Goal: Information Seeking & Learning: Learn about a topic

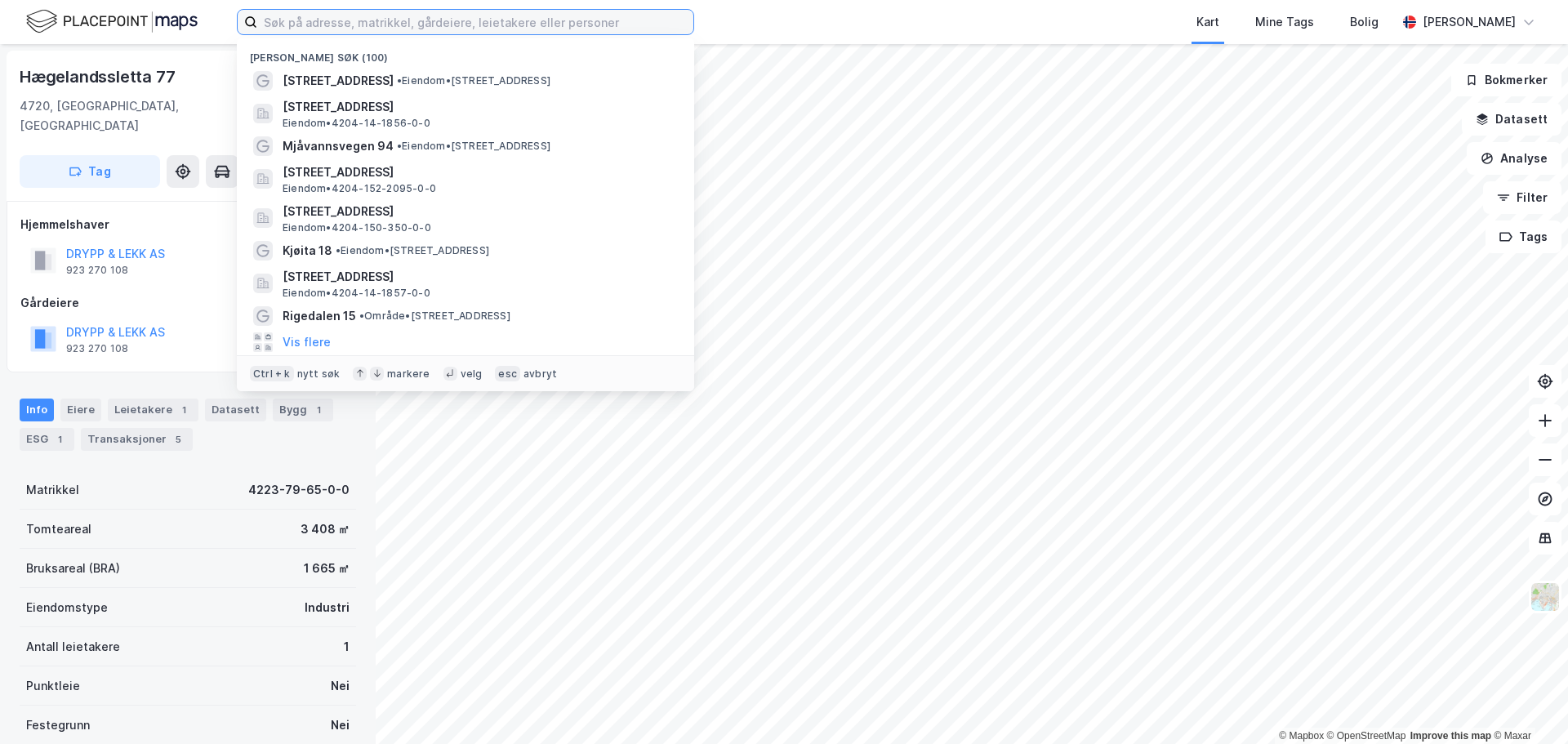
click at [413, 21] on input at bounding box center [475, 22] width 436 height 25
paste input "isakveien 24"
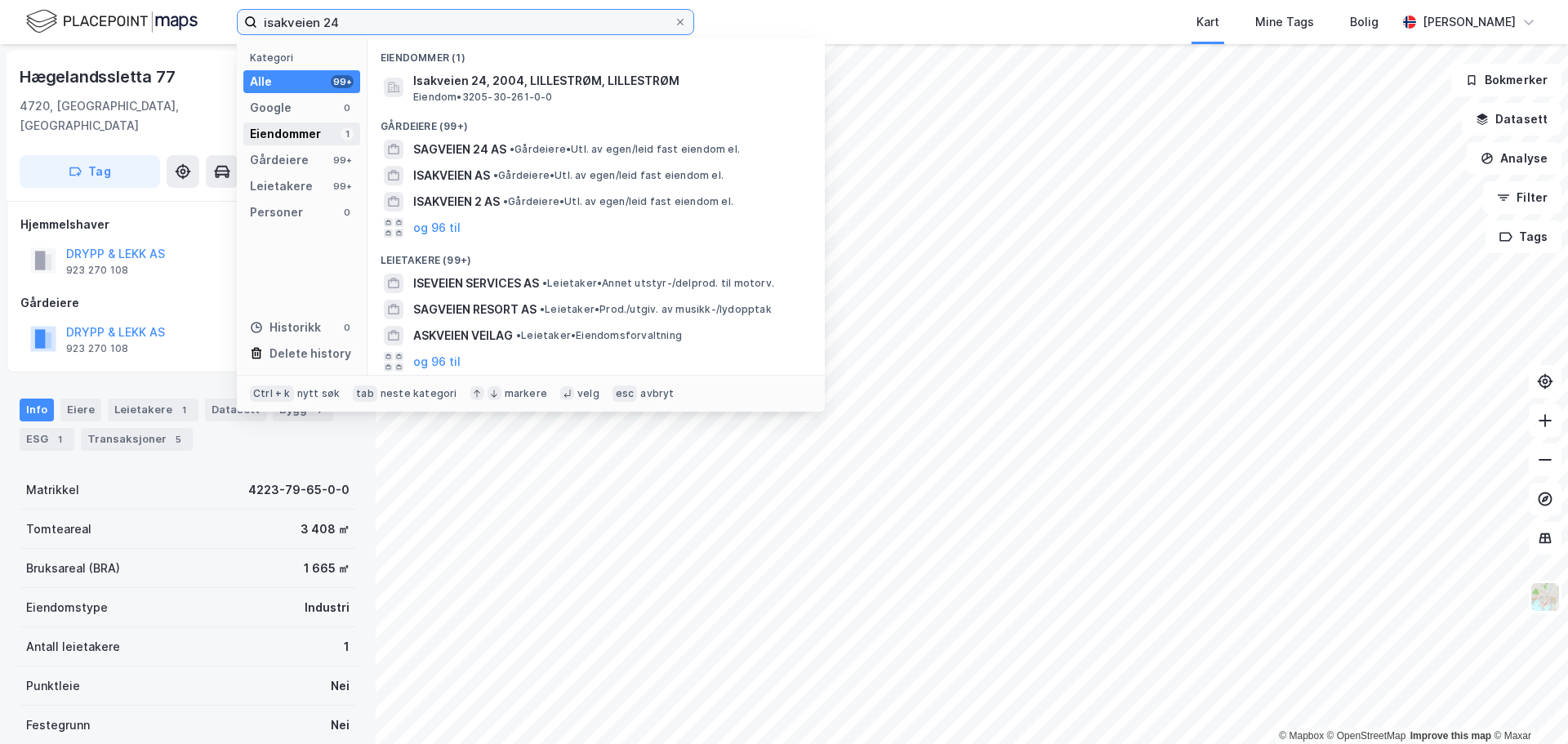
type input "isakveien 24"
click at [297, 128] on div "Eiendommer" at bounding box center [285, 134] width 71 height 20
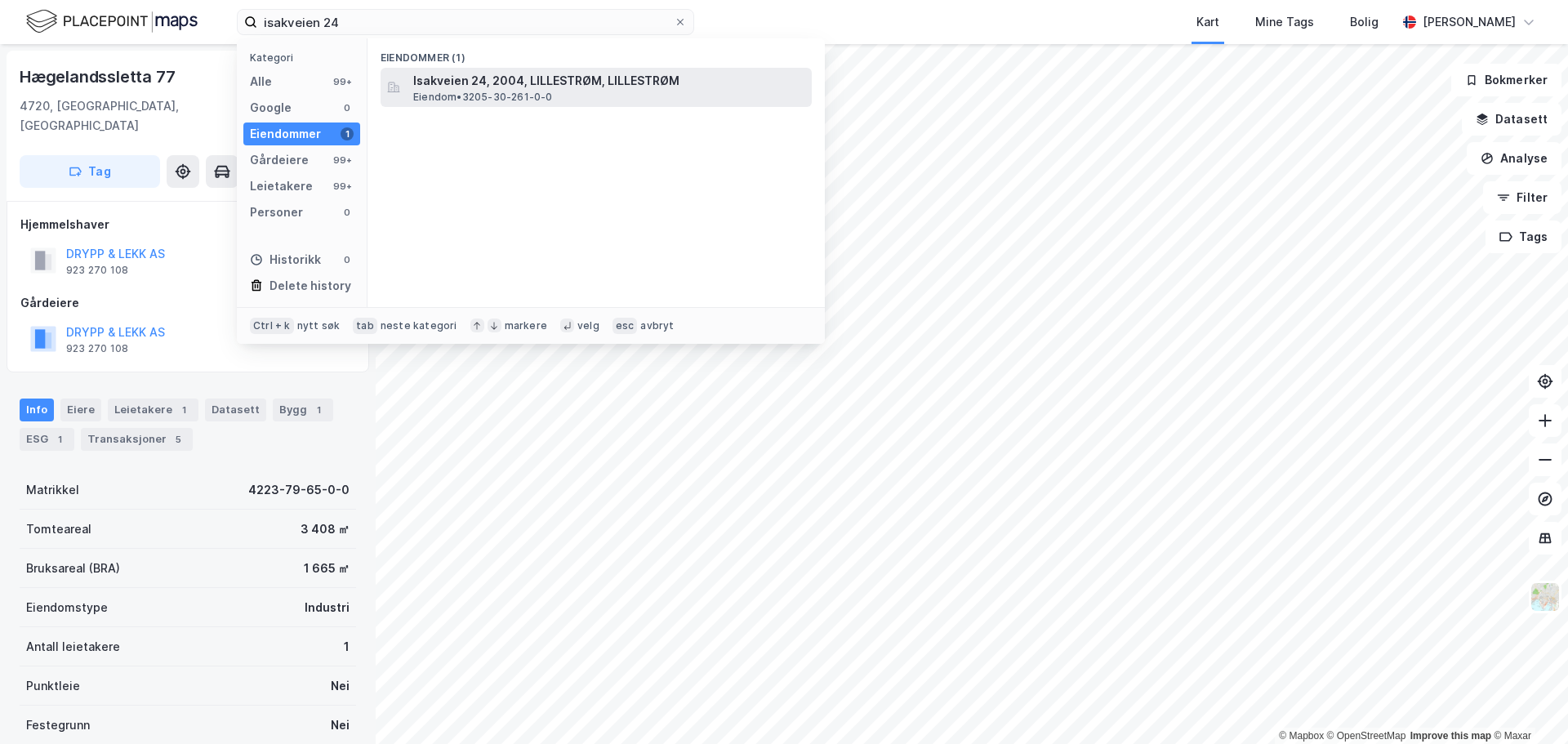
click at [440, 81] on span "Isakveien 24, 2004, LILLESTRØM, LILLESTRØM" at bounding box center [609, 81] width 392 height 20
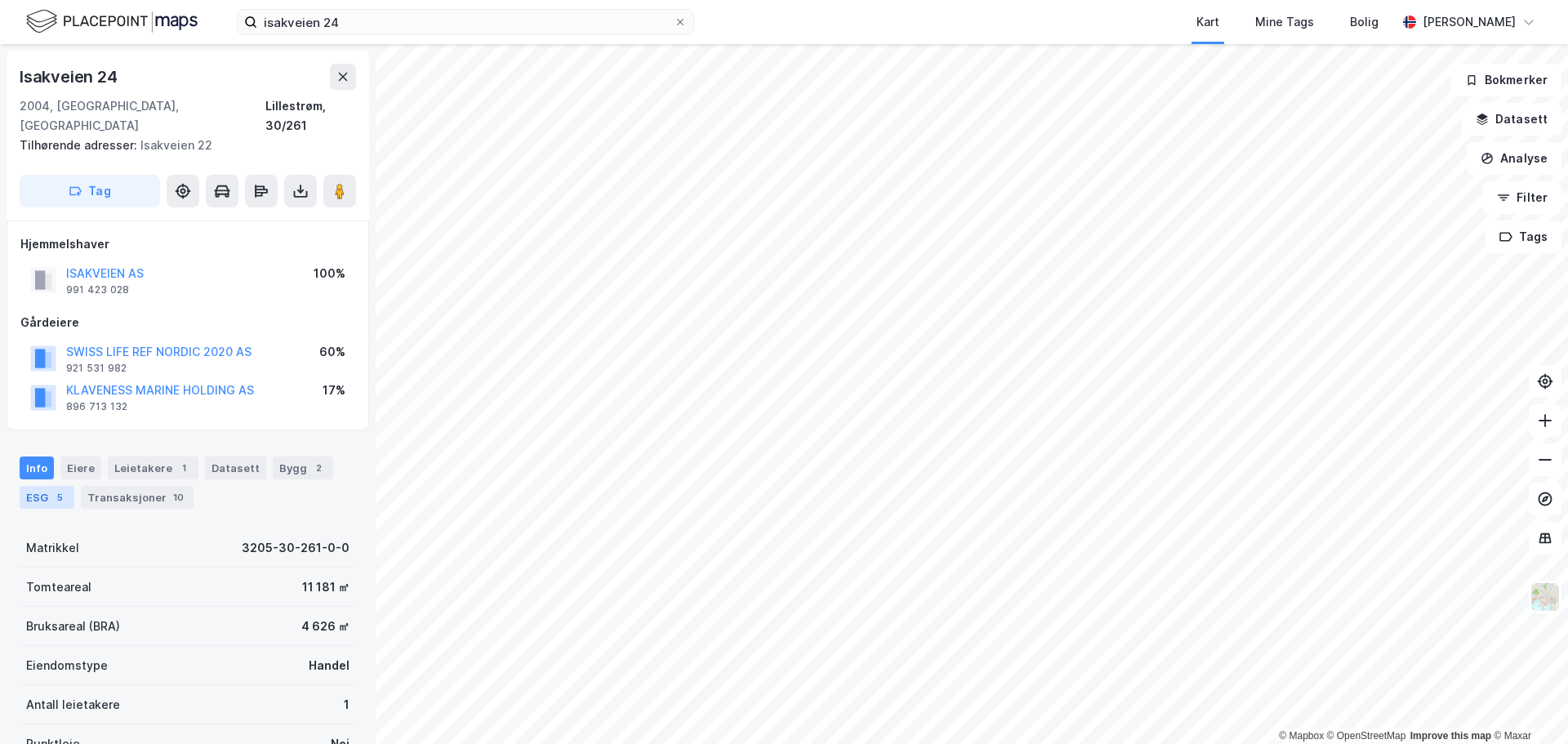
click at [68, 486] on div "ESG 5" at bounding box center [48, 497] width 55 height 23
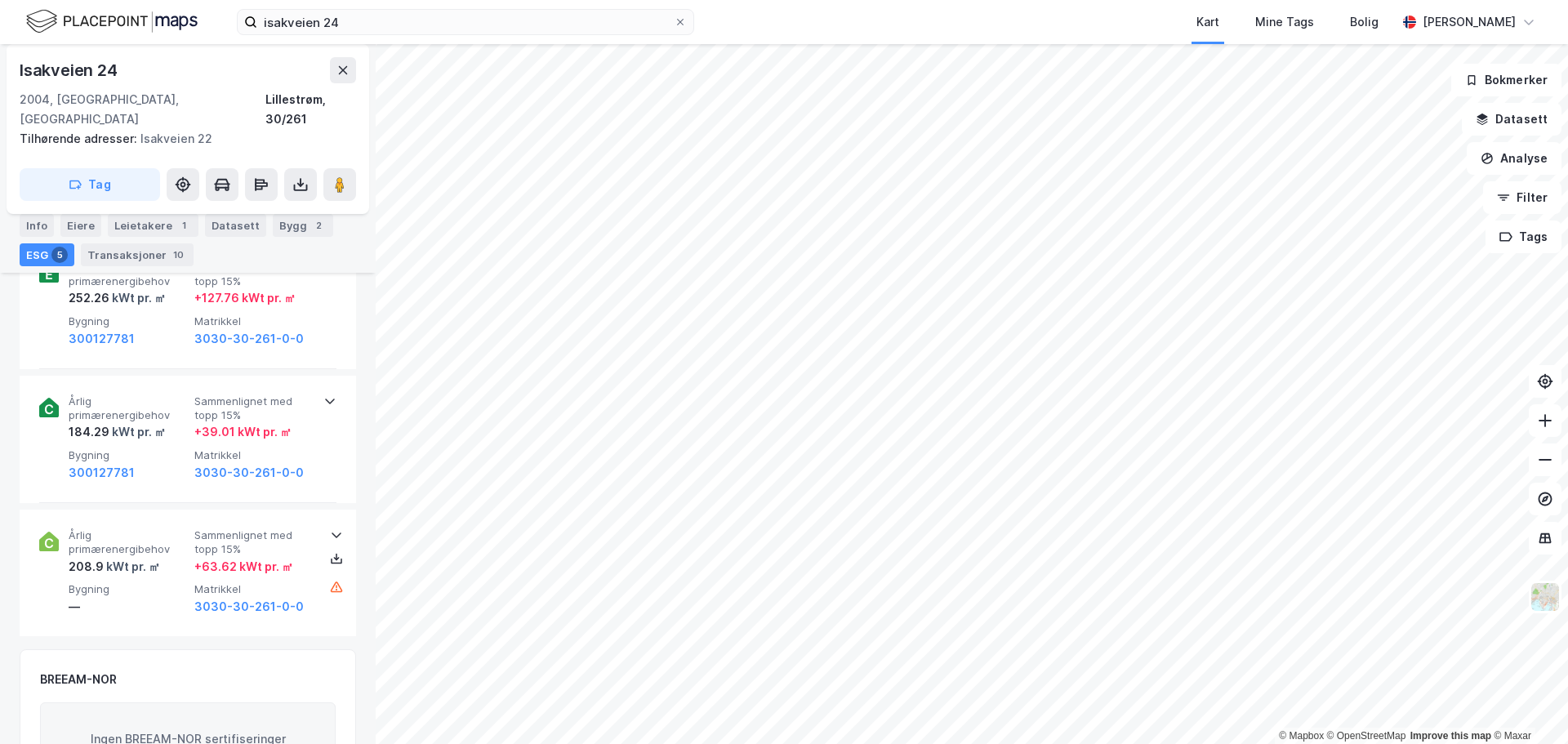
scroll to position [981, 0]
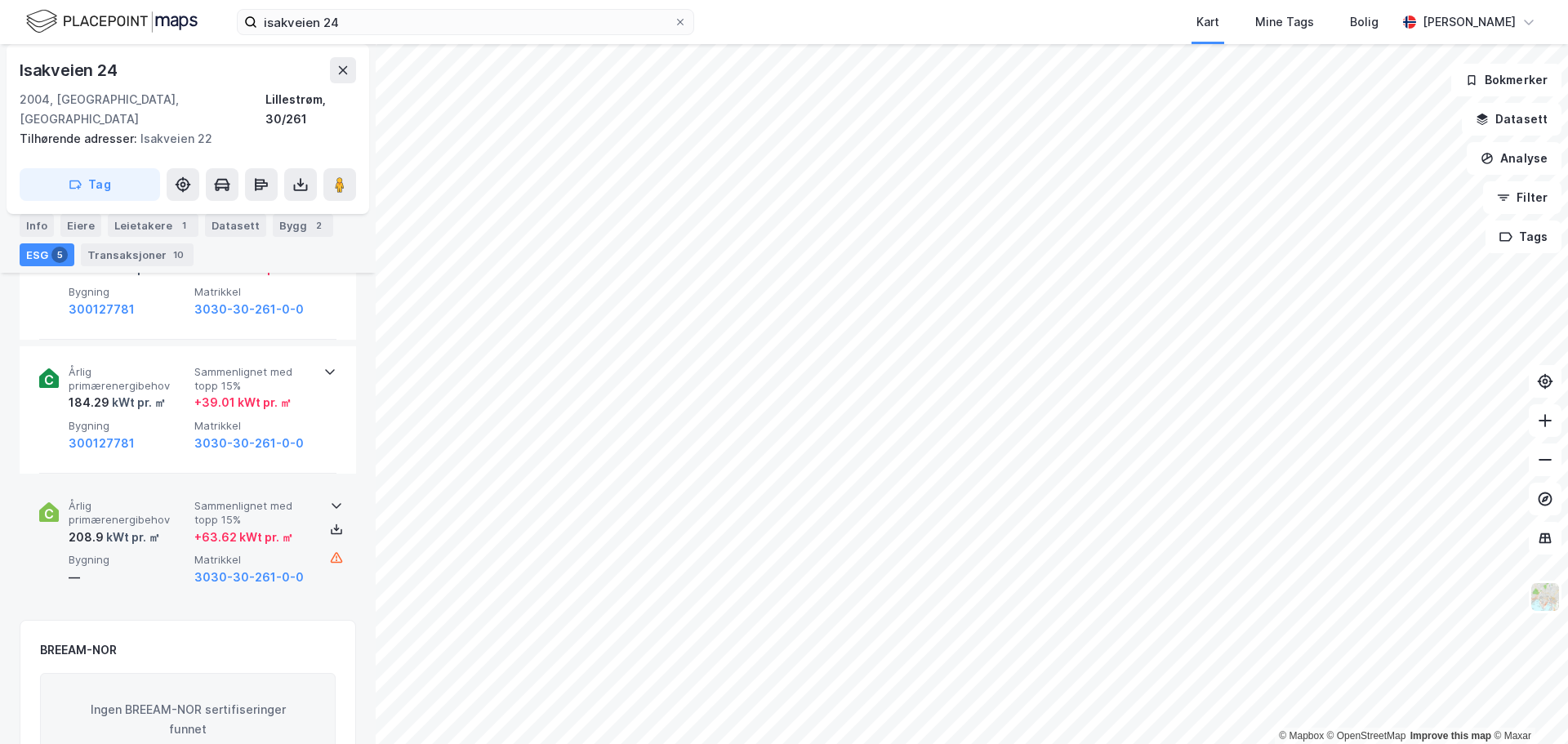
click at [281, 499] on span "Sammenlignet med topp 15%" at bounding box center [255, 513] width 120 height 29
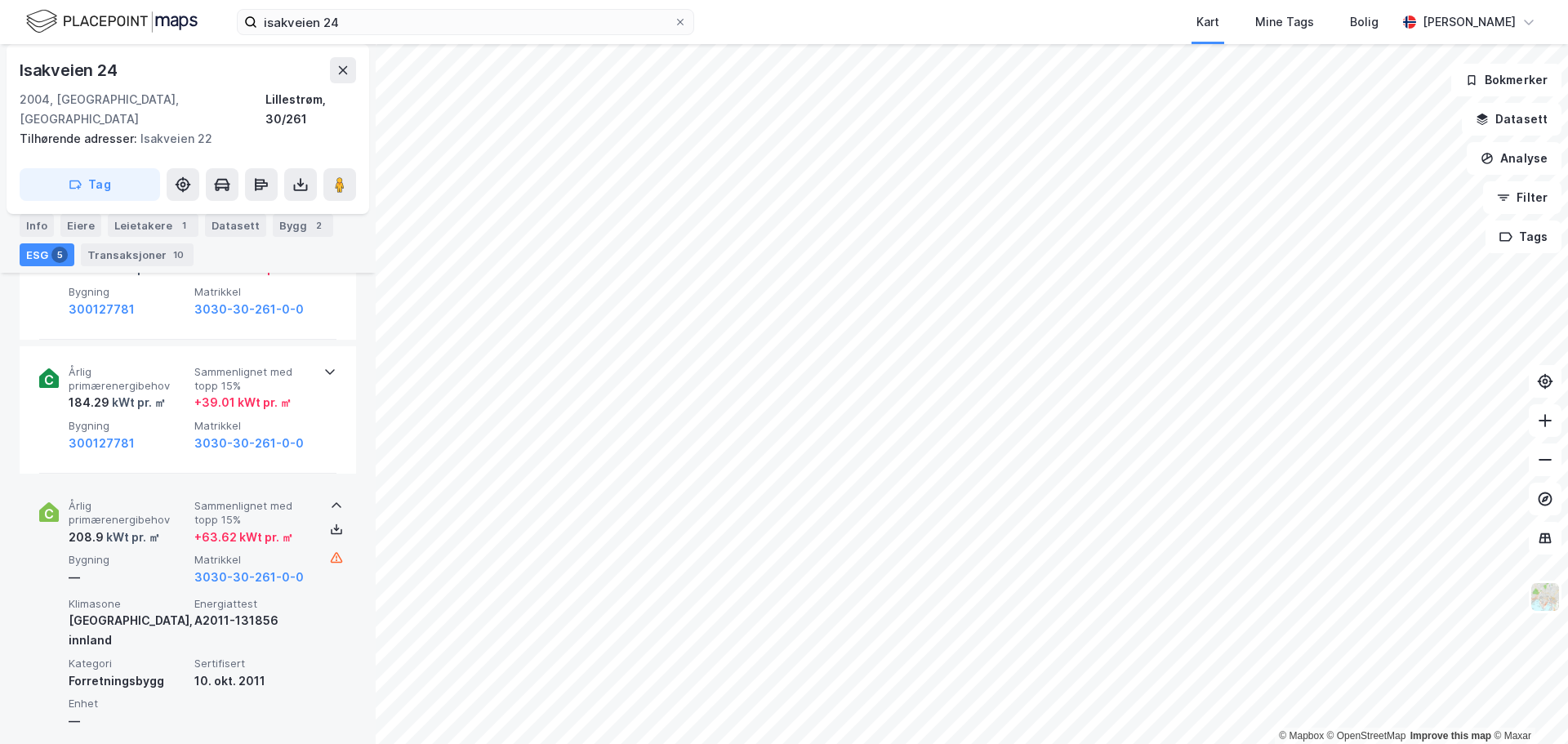
click at [281, 499] on span "Sammenlignet med topp 15%" at bounding box center [255, 513] width 120 height 29
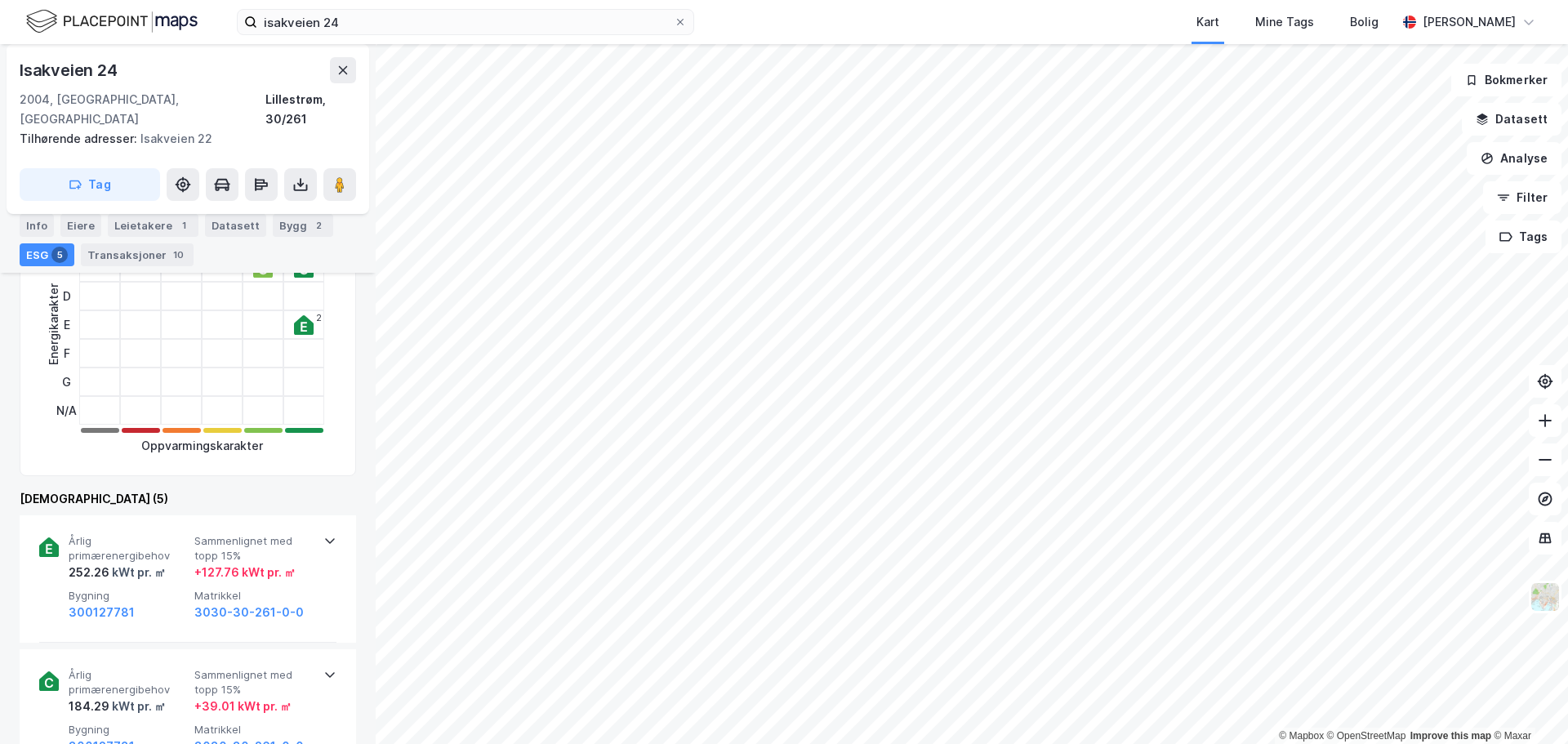
scroll to position [490, 0]
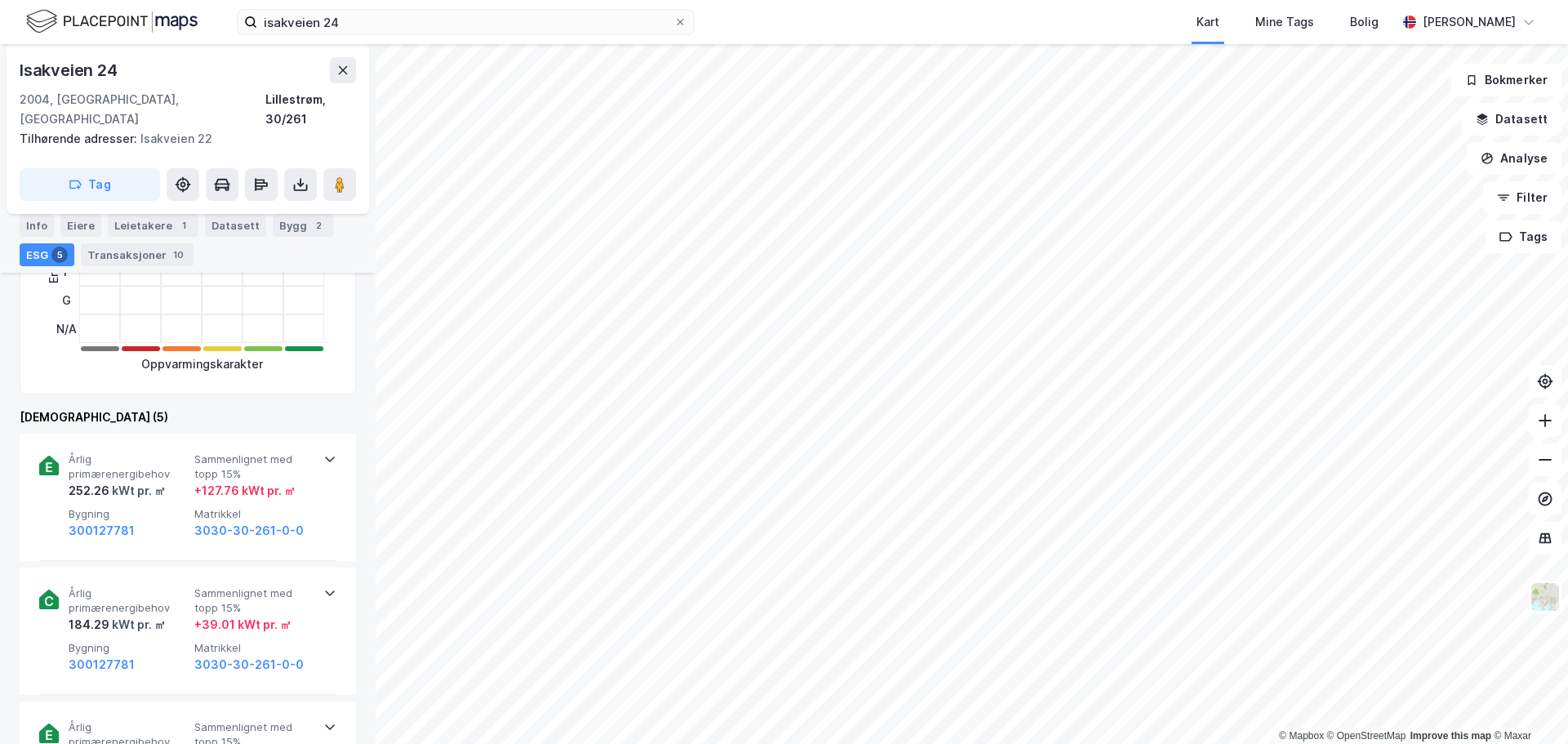
click at [263, 452] on span "Sammenlignet med topp 15%" at bounding box center [255, 467] width 120 height 29
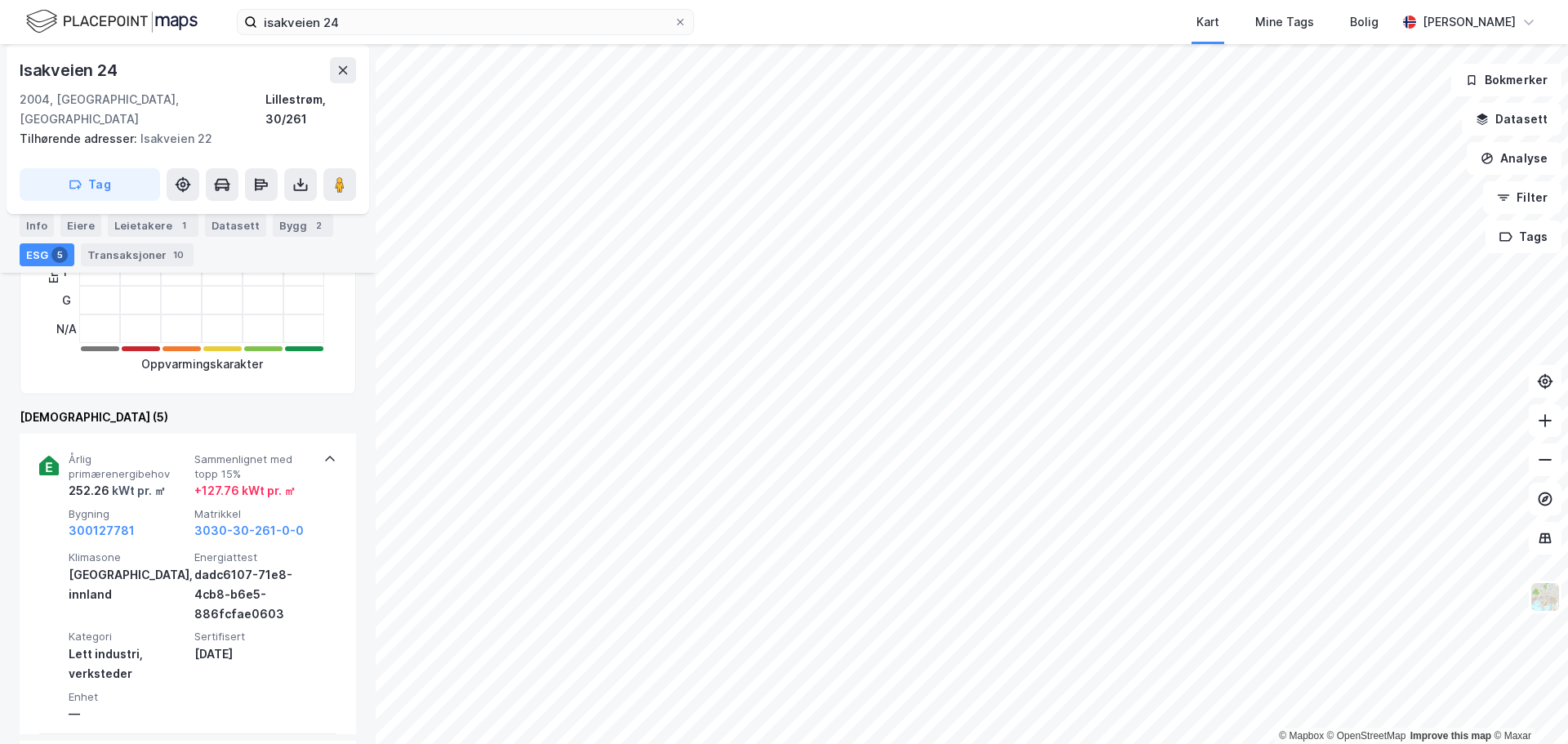
click at [263, 452] on span "Sammenlignet med topp 15%" at bounding box center [255, 467] width 120 height 29
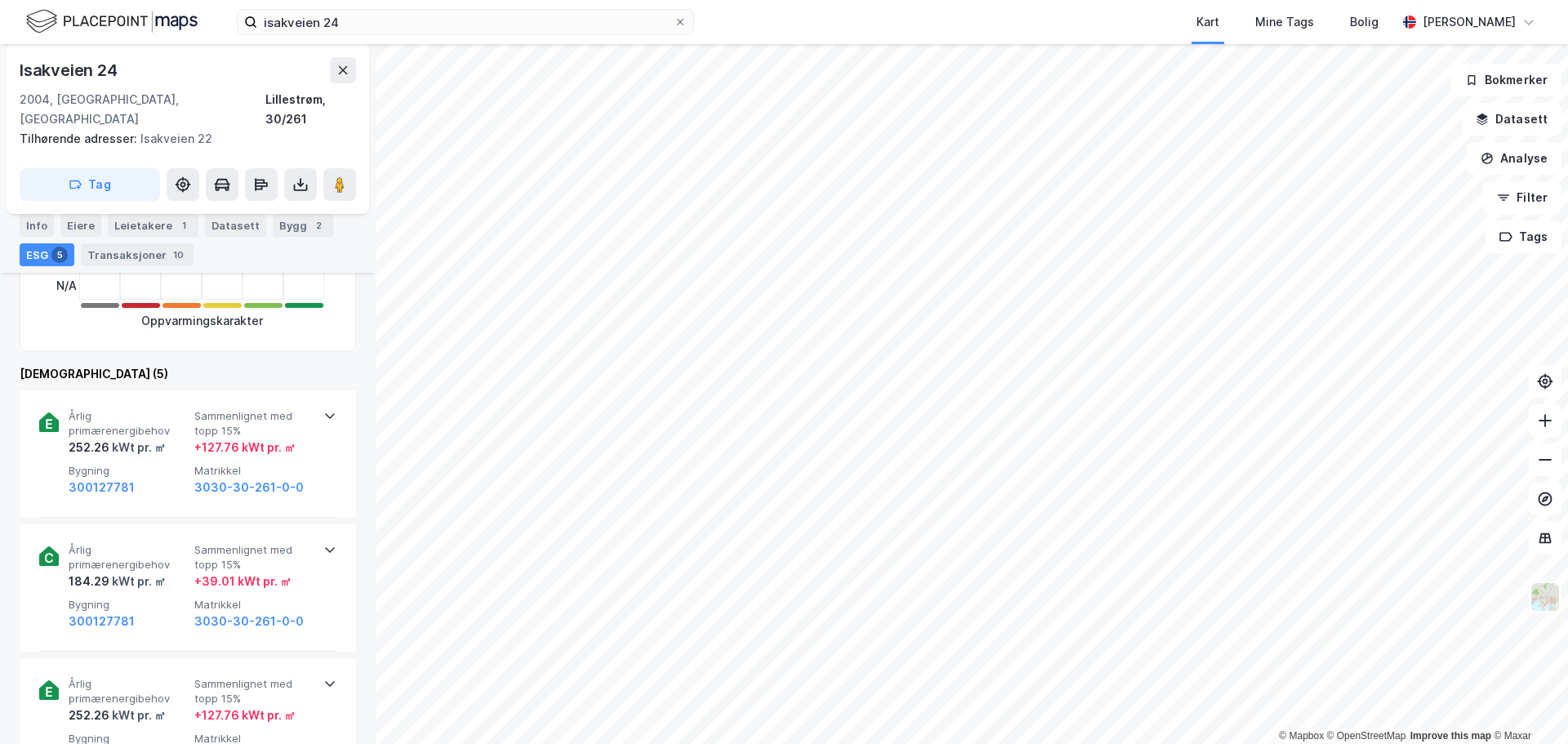
scroll to position [572, 0]
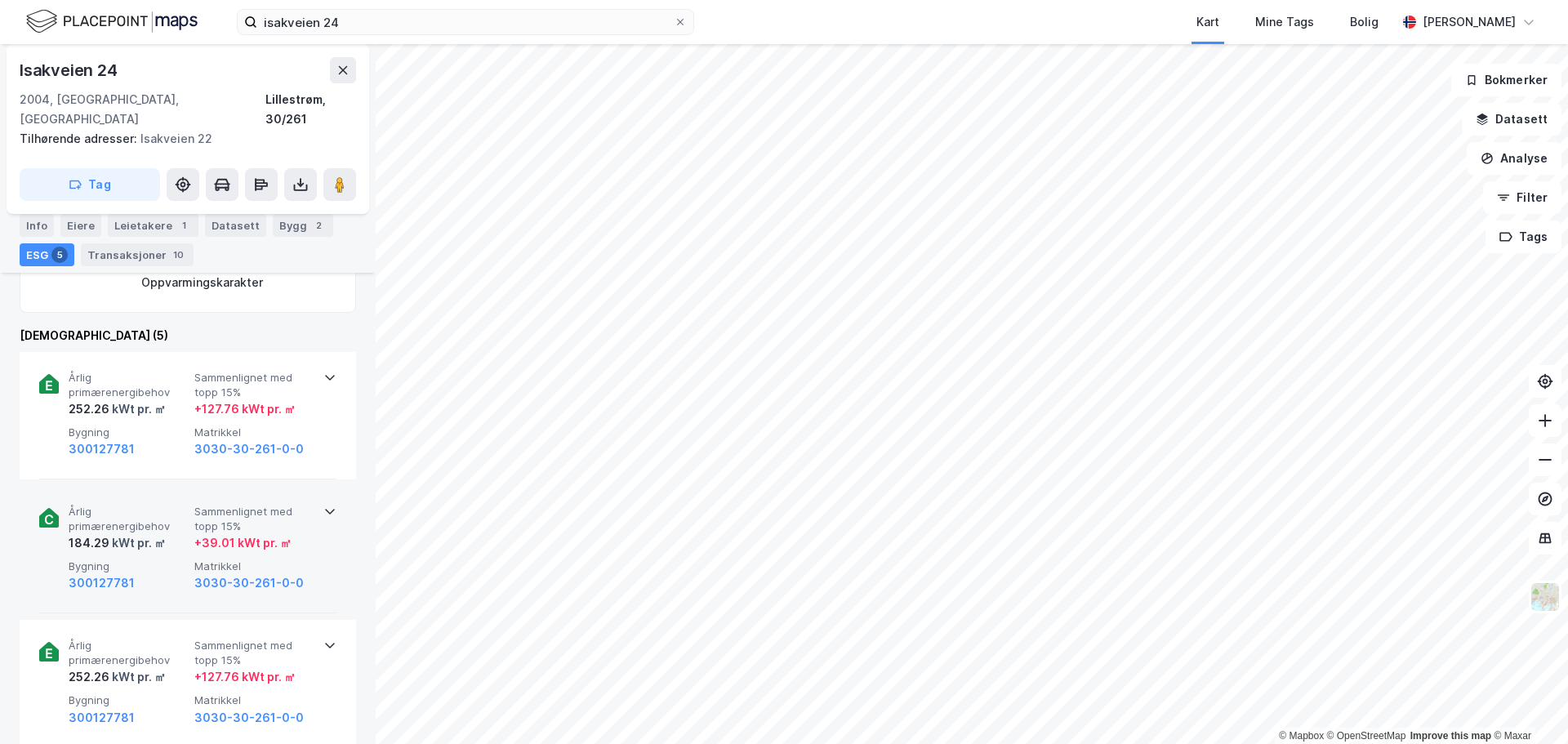
click at [277, 505] on span "Sammenlignet med topp 15%" at bounding box center [255, 519] width 120 height 29
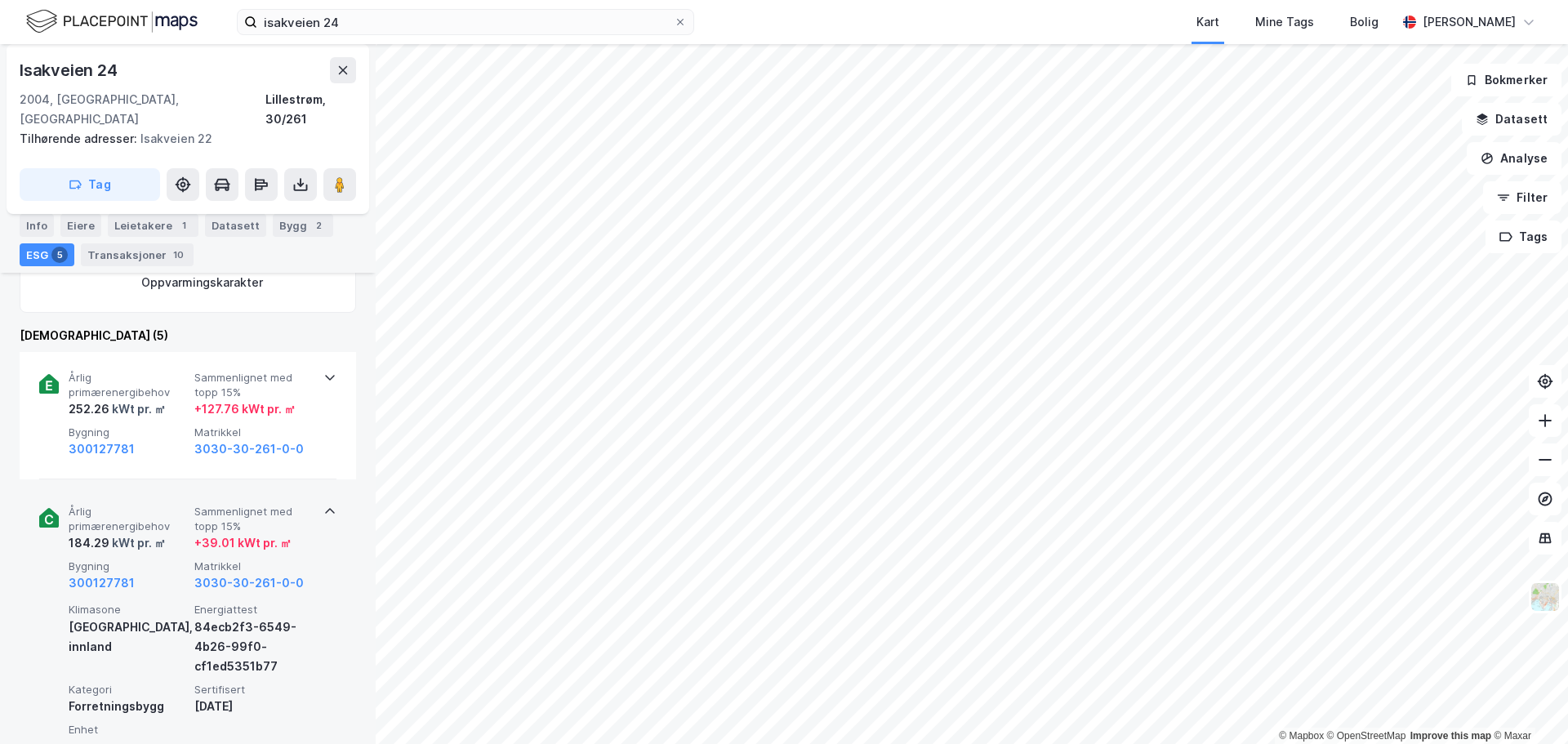
click at [277, 505] on span "Sammenlignet med topp 15%" at bounding box center [255, 519] width 120 height 29
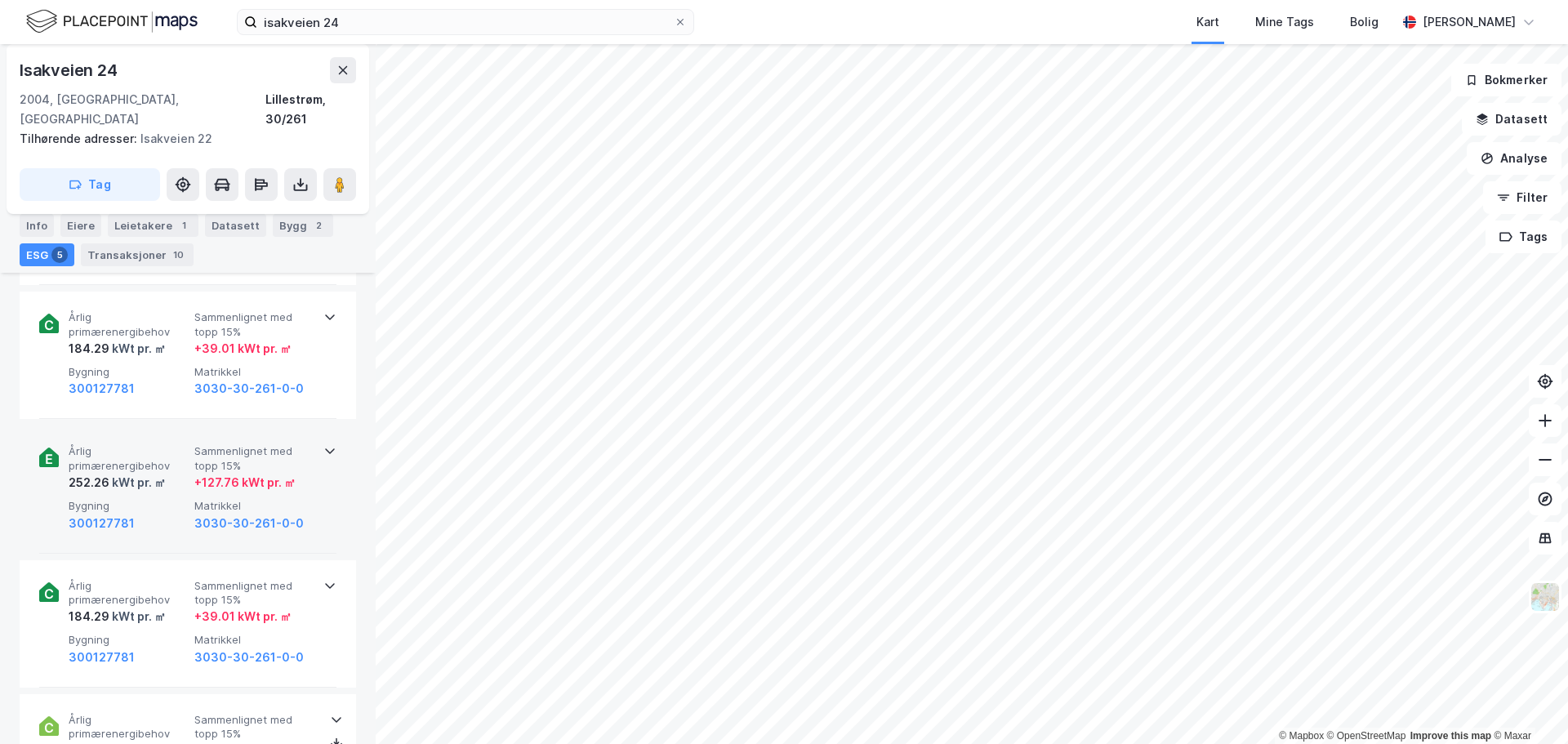
scroll to position [817, 0]
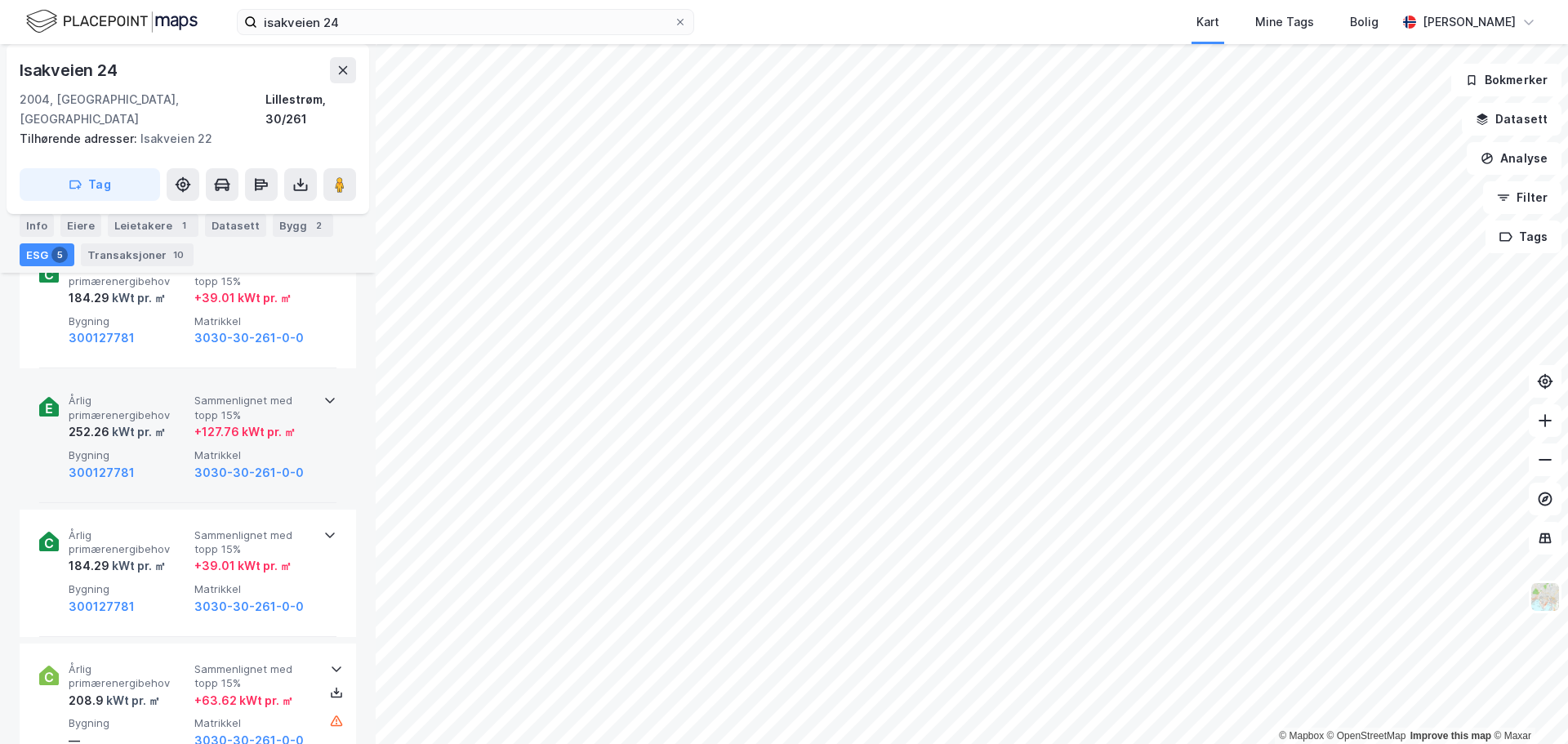
click at [271, 422] on div "+ 127.76 kWt pr. ㎡" at bounding box center [245, 431] width 102 height 20
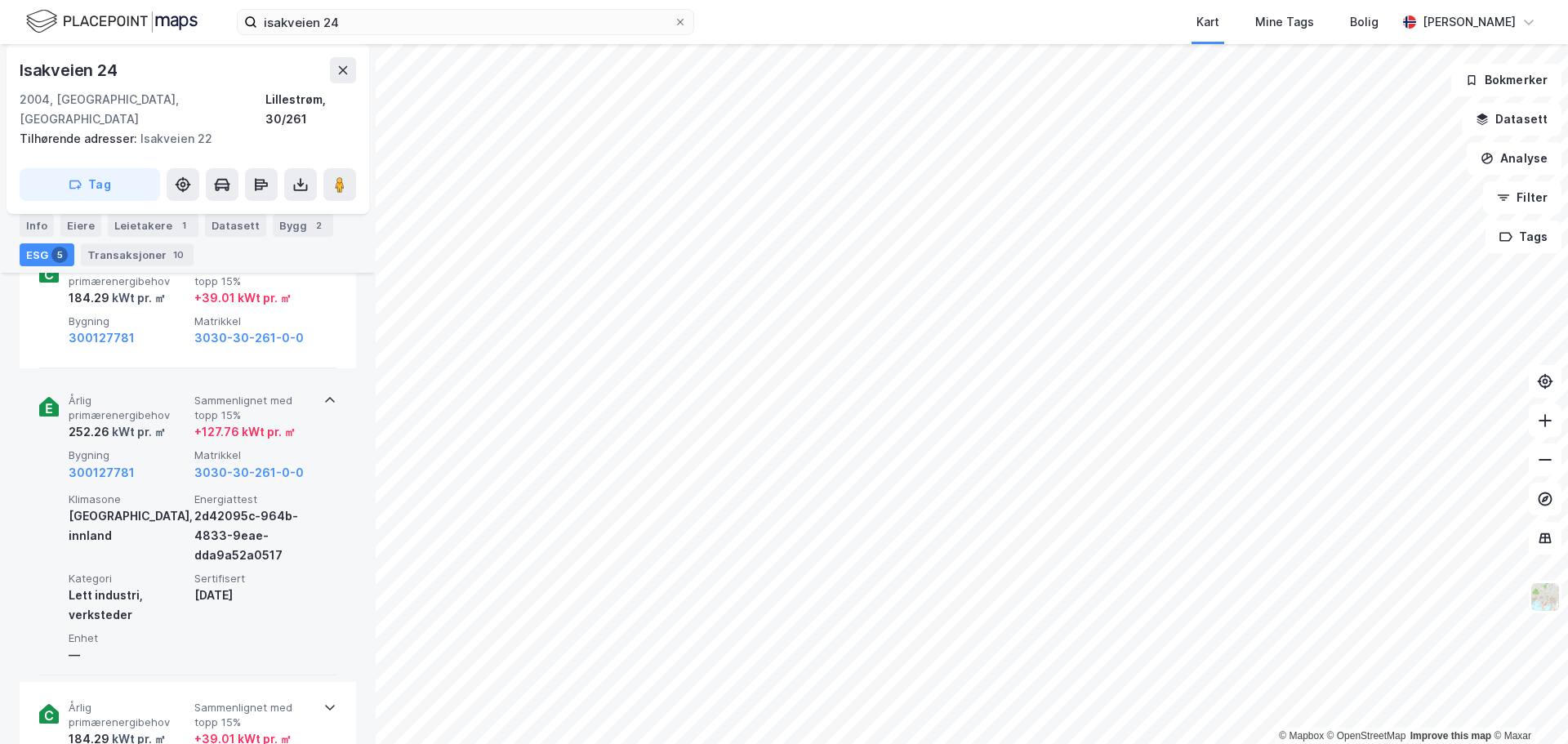
click at [271, 422] on div "+ 127.76 kWt pr. ㎡" at bounding box center [245, 431] width 102 height 20
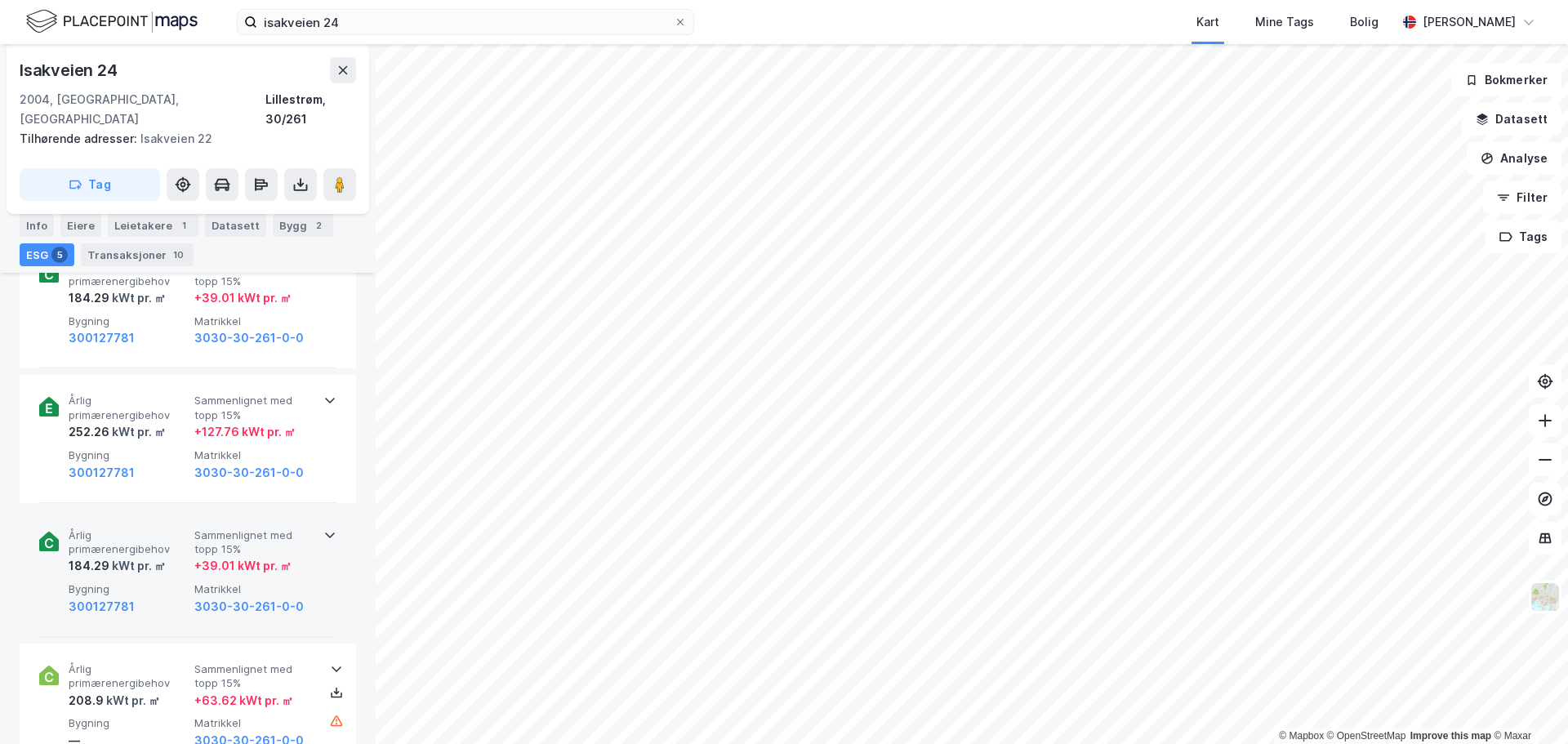
click at [271, 528] on span "Sammenlignet med topp 15%" at bounding box center [255, 543] width 120 height 29
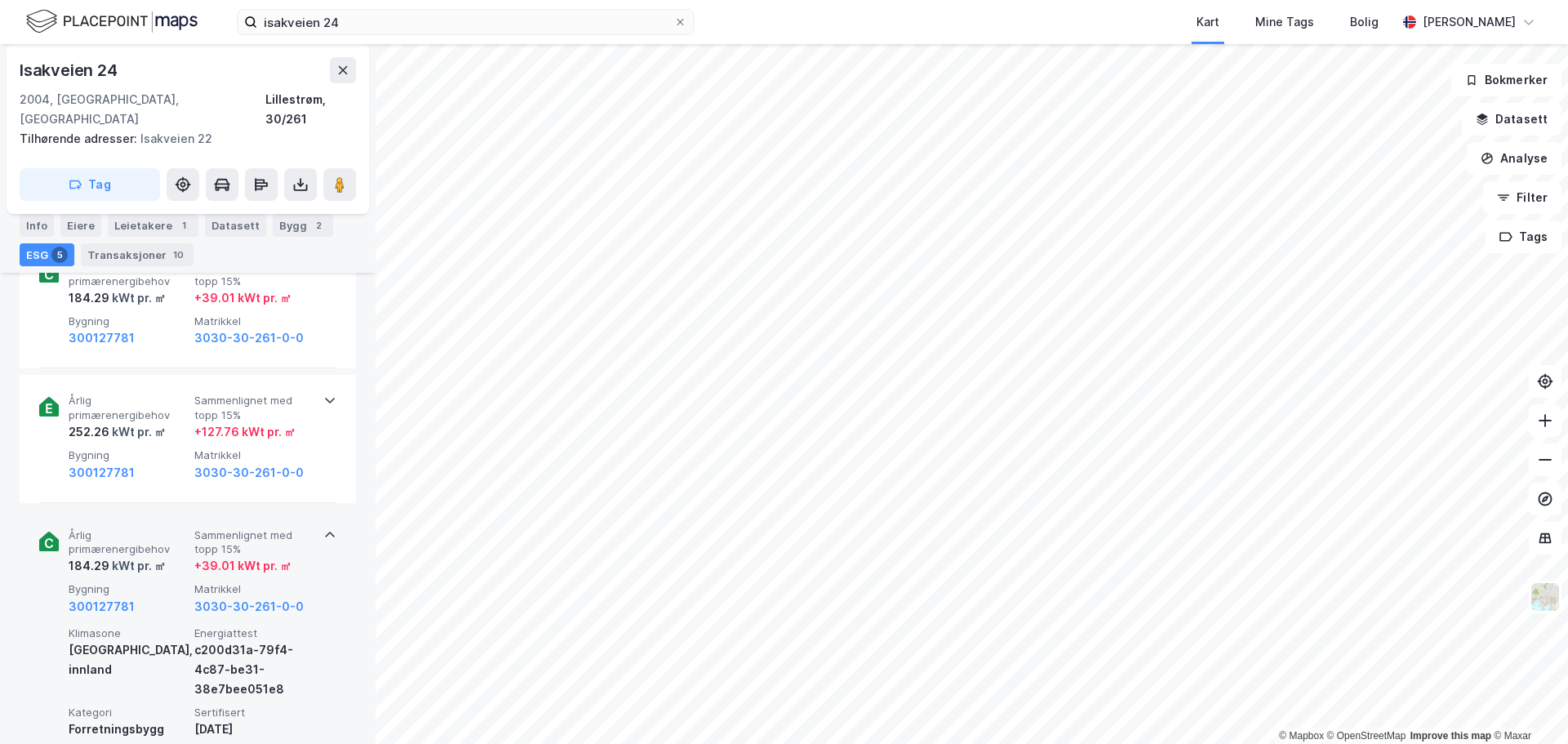
click at [271, 528] on span "Sammenlignet med topp 15%" at bounding box center [255, 543] width 120 height 29
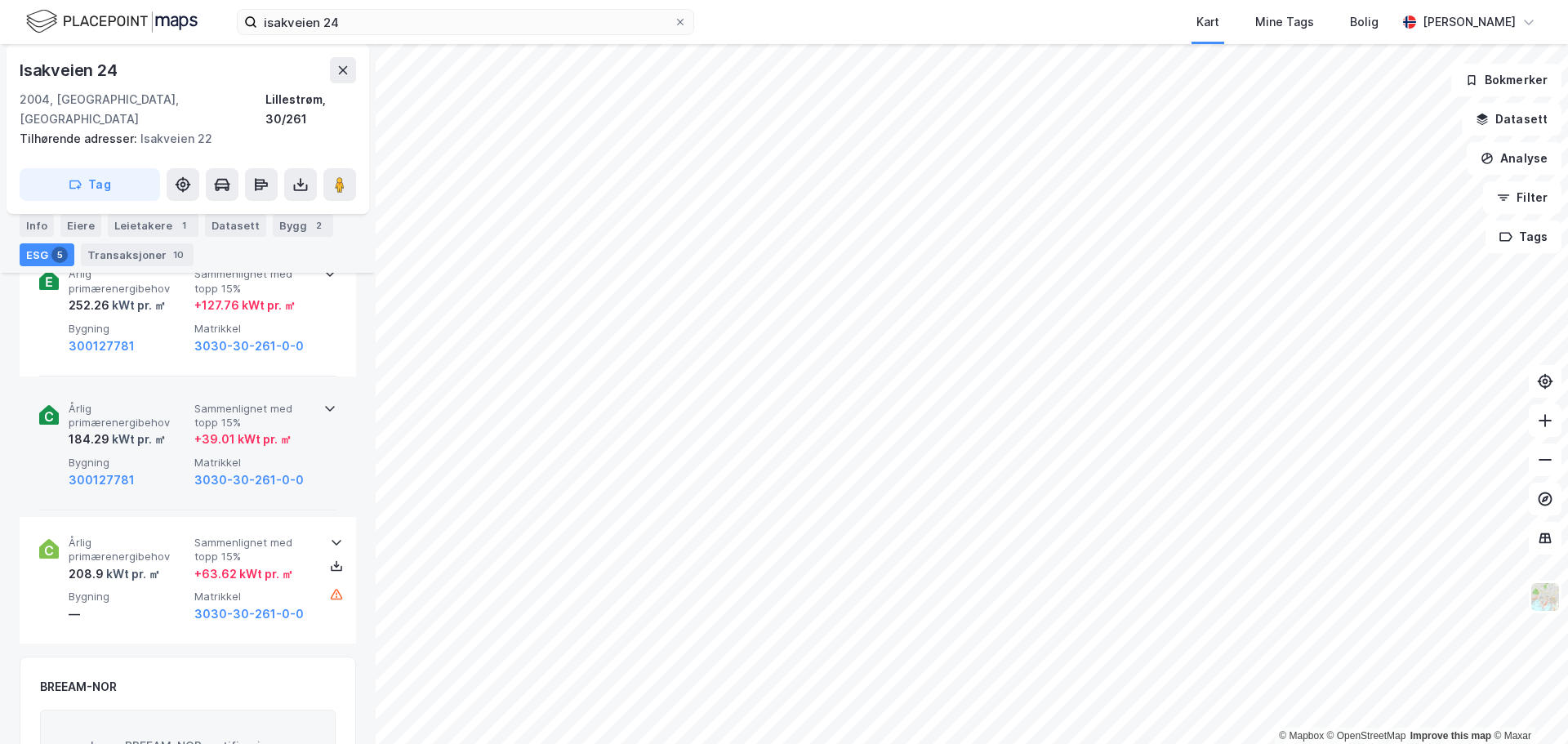
scroll to position [981, 0]
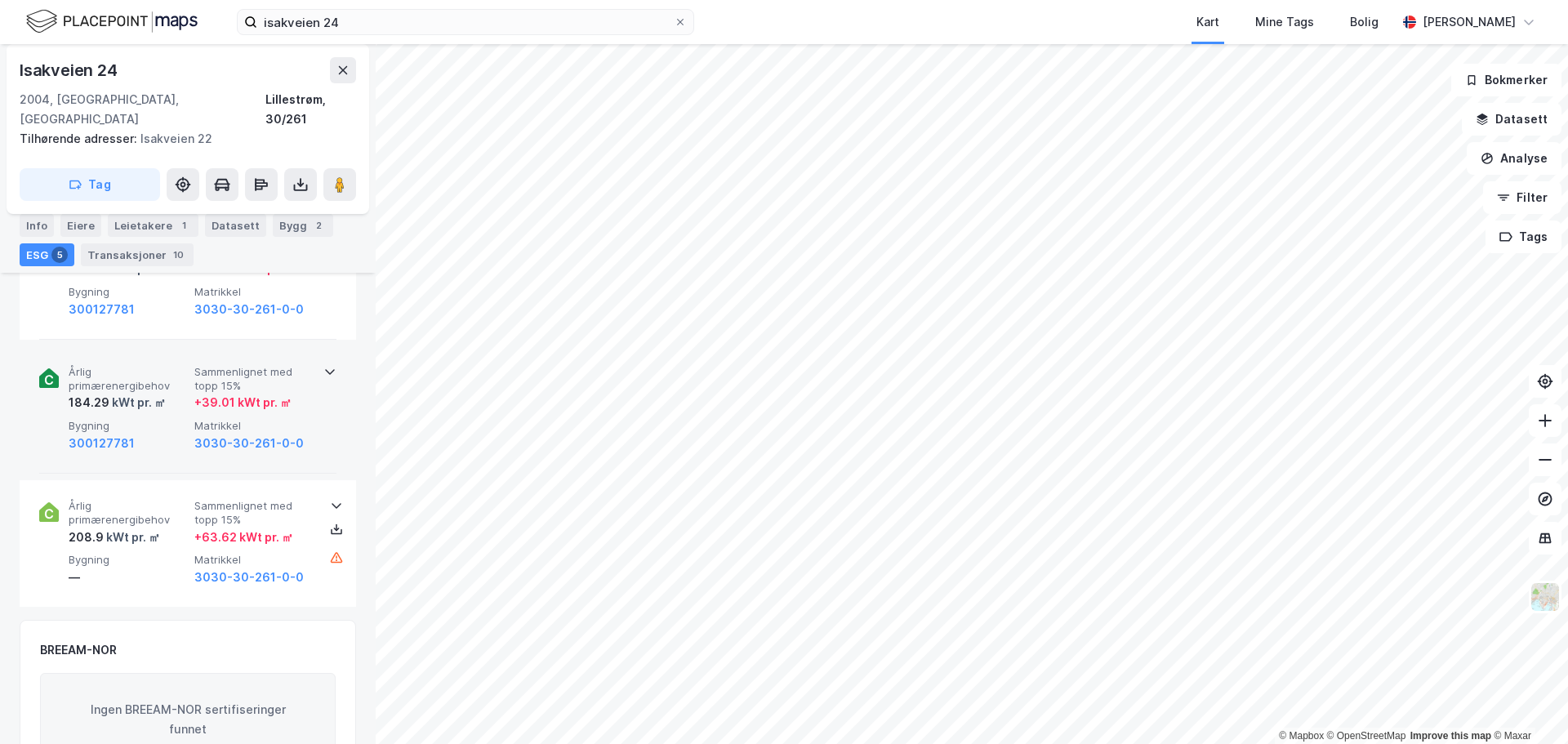
click at [257, 392] on div "+ 39.01 kWt pr. ㎡" at bounding box center [243, 402] width 97 height 20
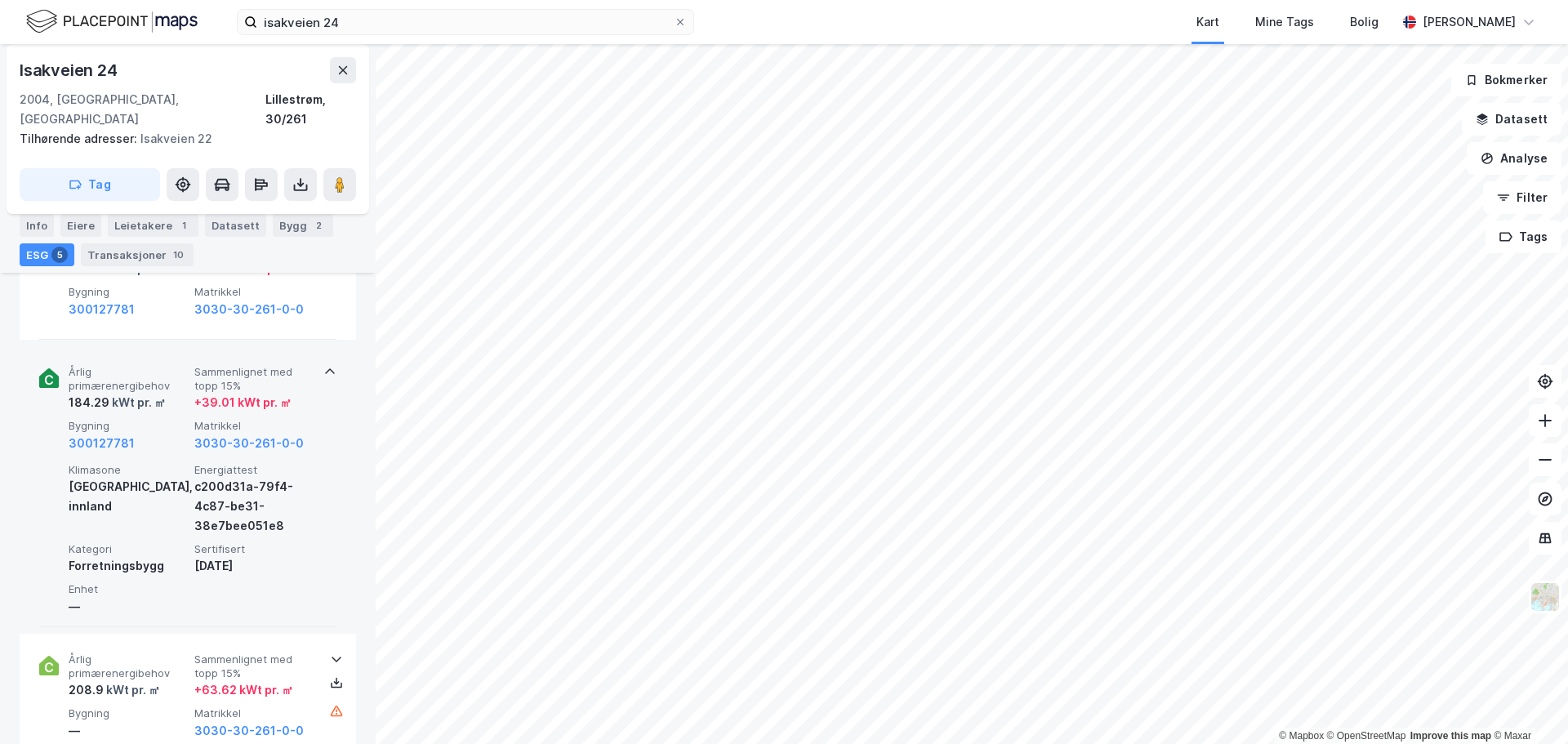
click at [257, 392] on div "+ 39.01 kWt pr. ㎡" at bounding box center [243, 402] width 97 height 20
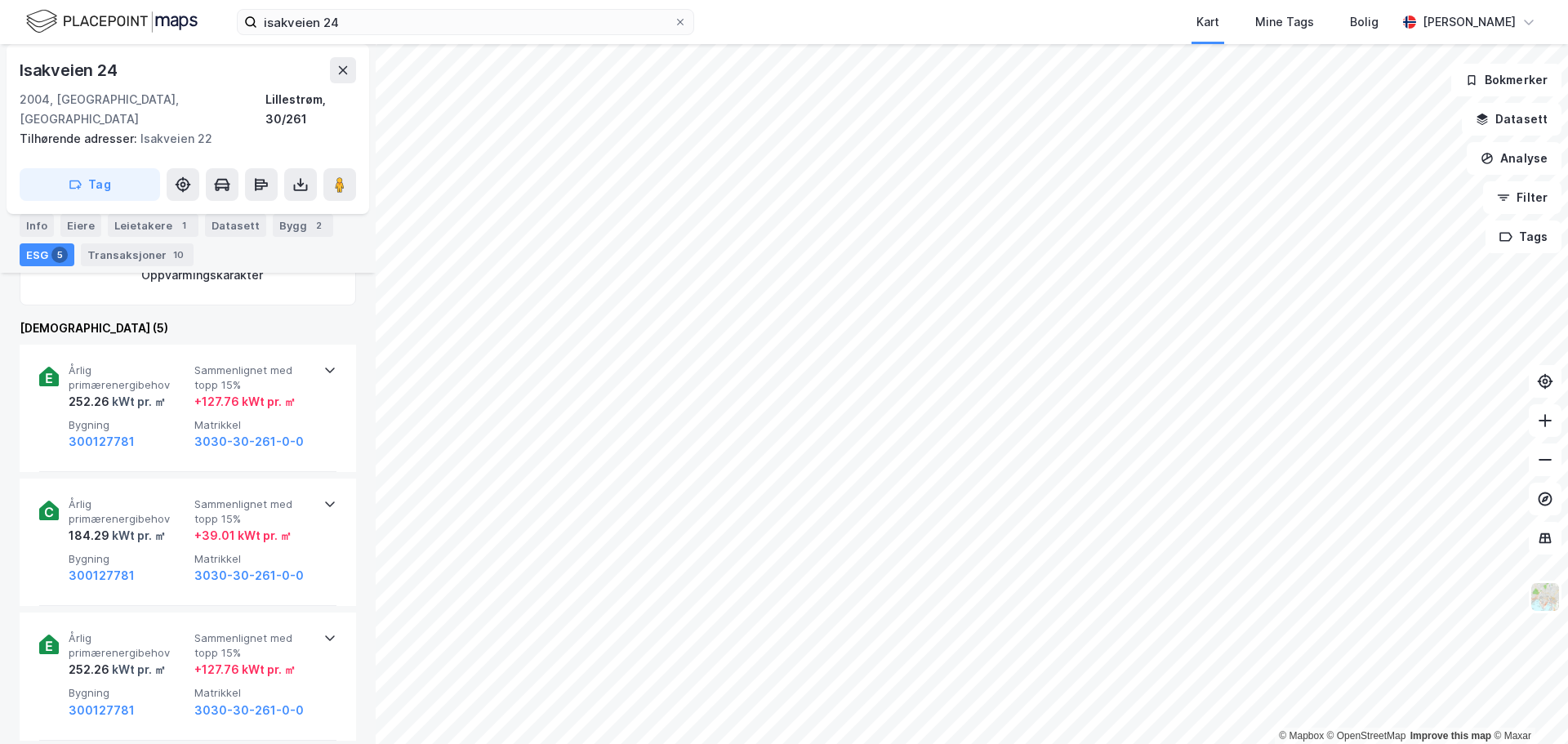
scroll to position [572, 0]
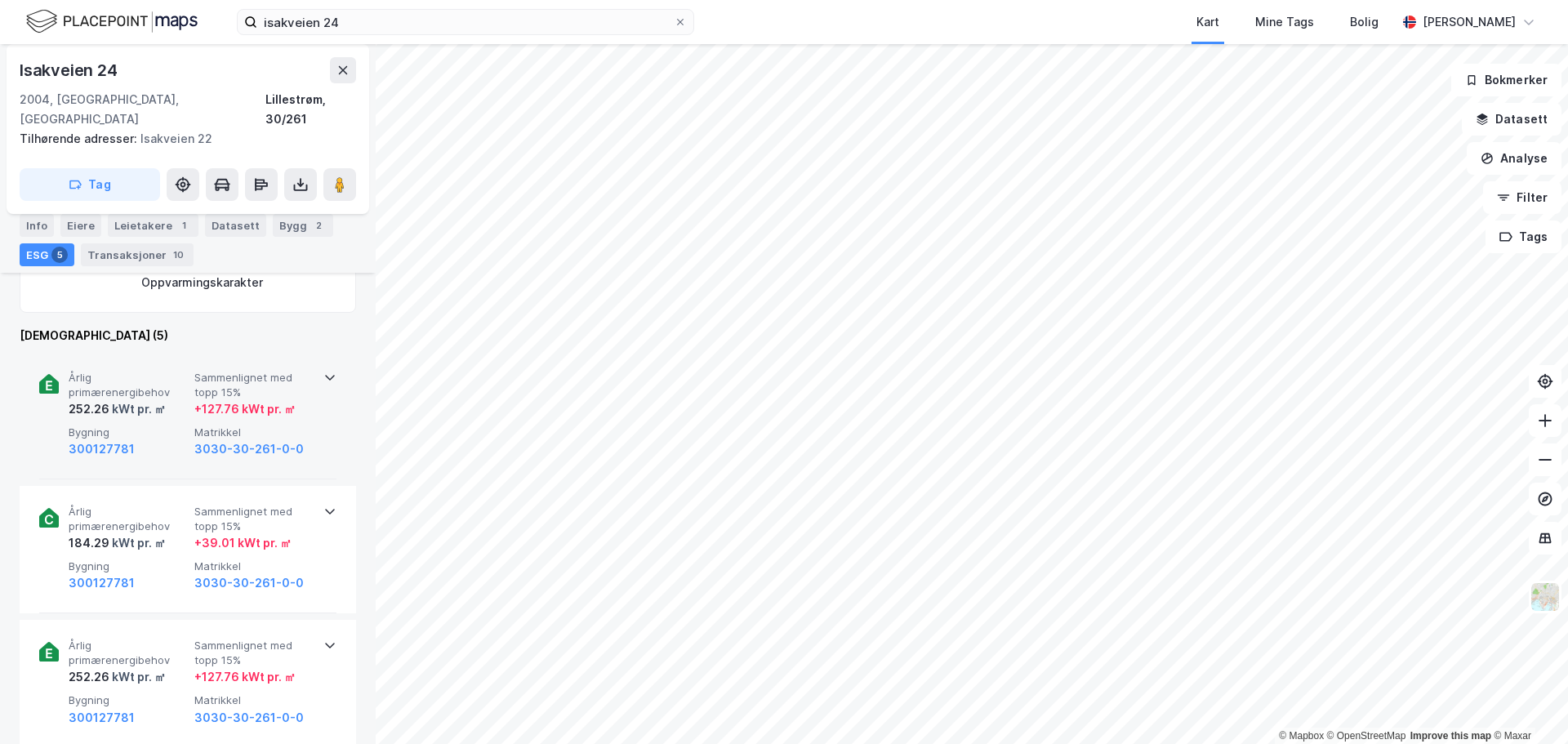
click at [257, 376] on span "Sammenlignet med topp 15%" at bounding box center [255, 385] width 120 height 29
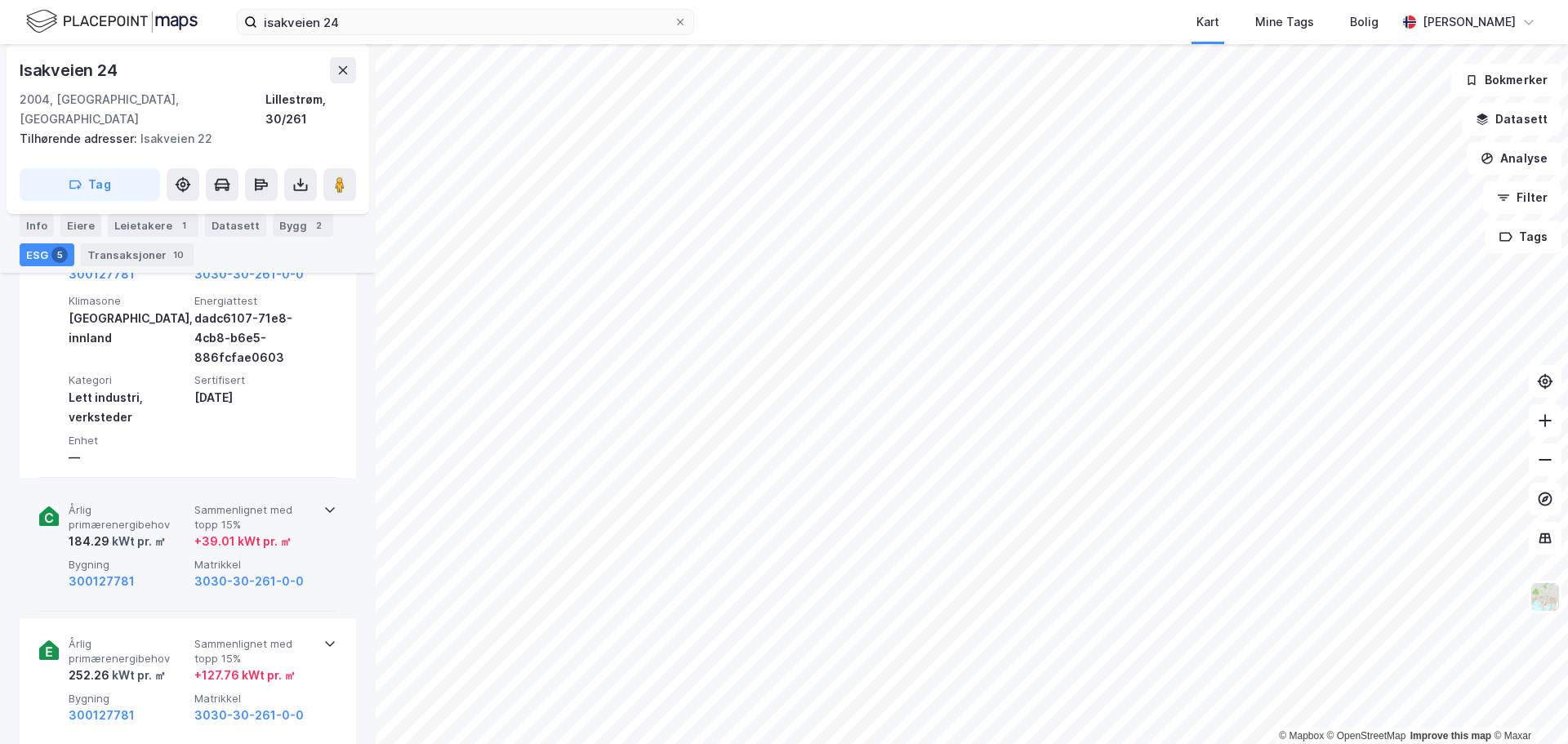
scroll to position [817, 0]
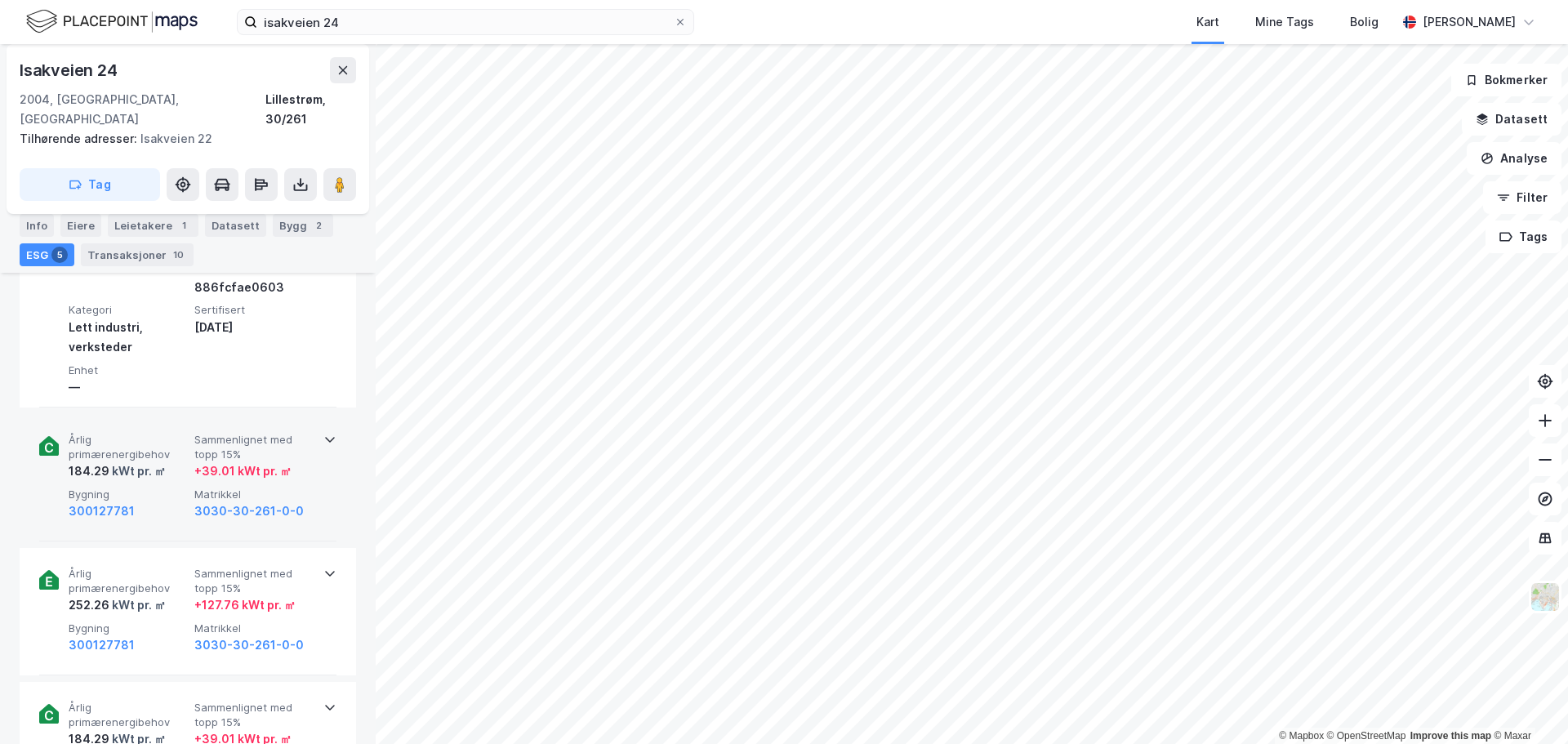
click at [252, 440] on span "Sammenlignet med topp 15%" at bounding box center [255, 448] width 120 height 29
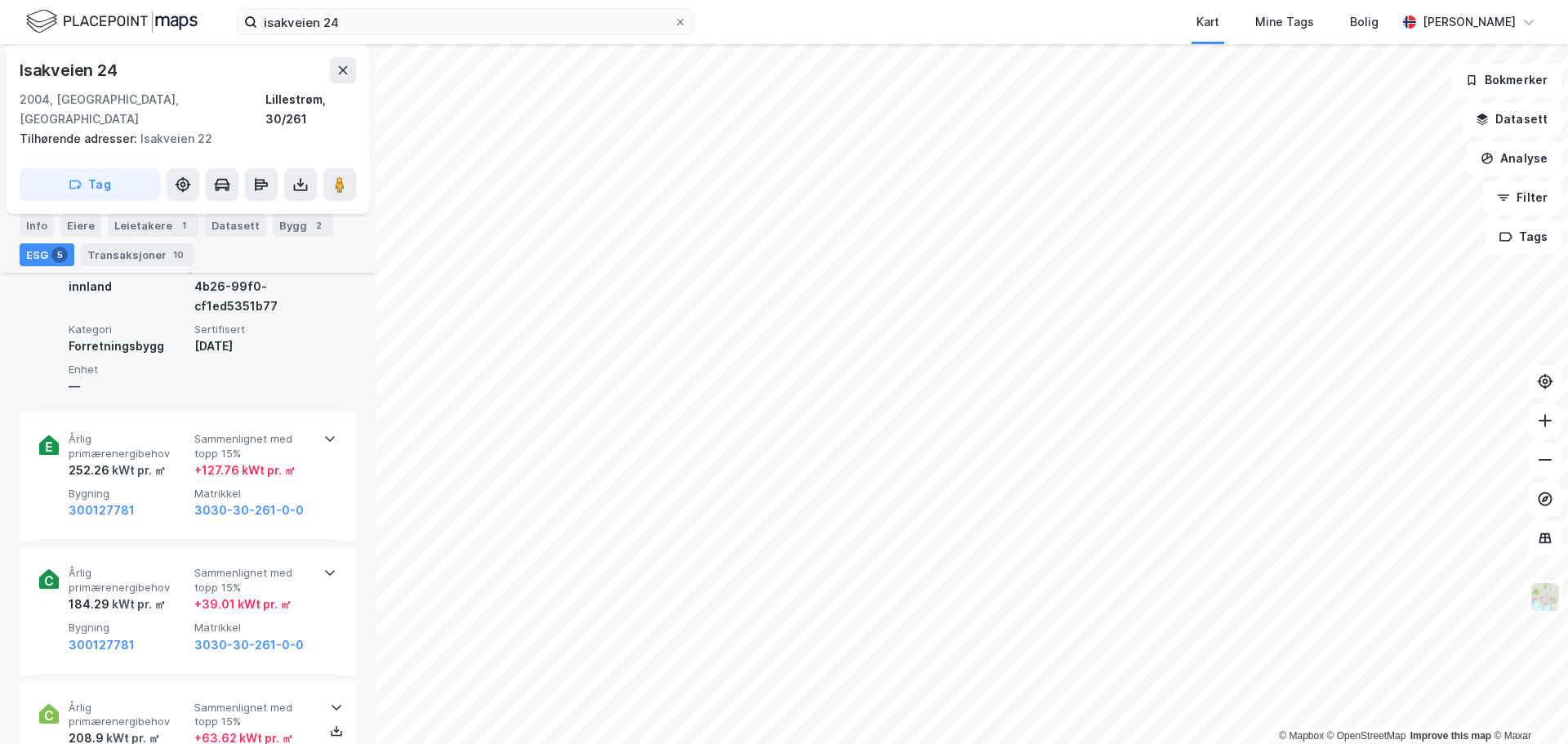
scroll to position [1143, 0]
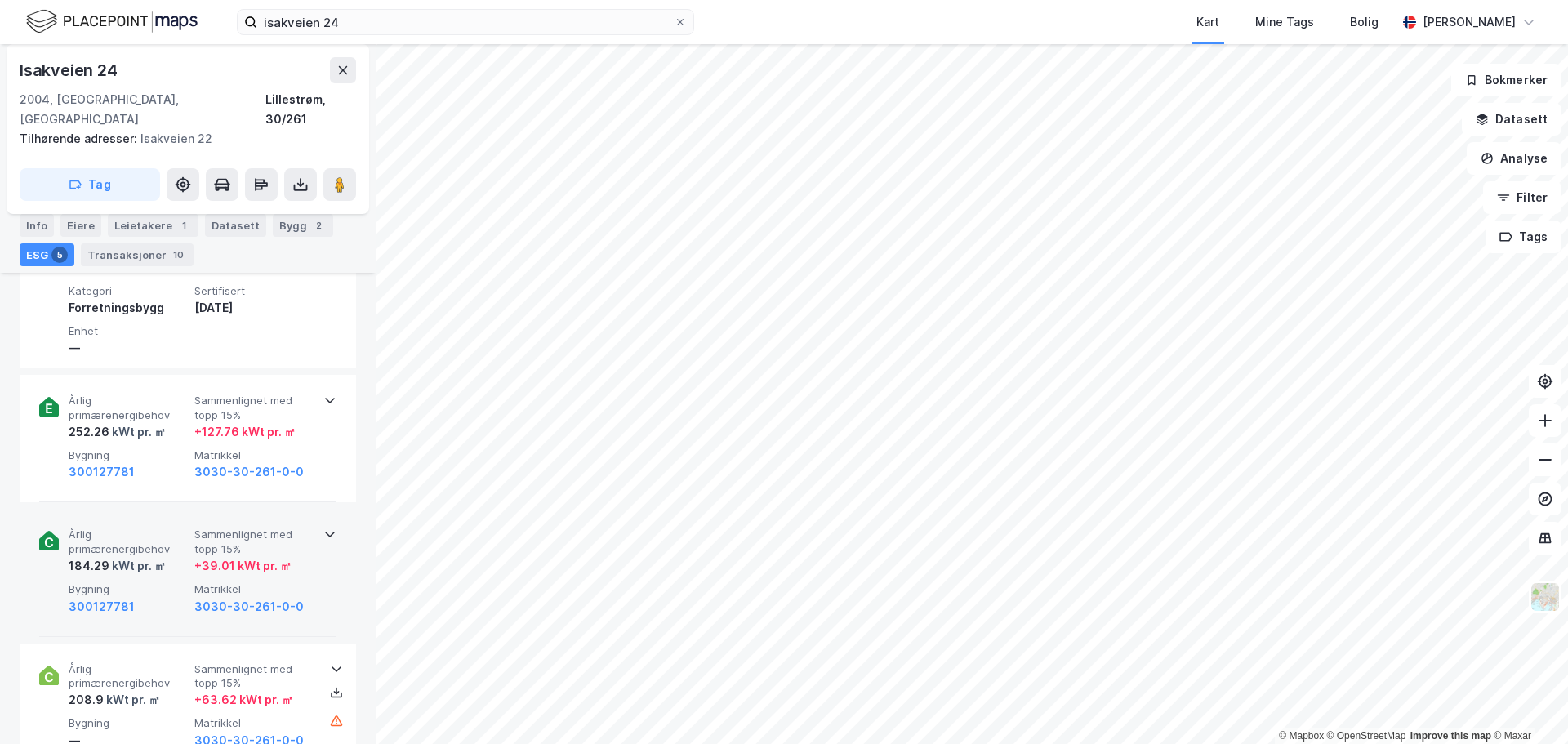
click at [256, 527] on span "Sammenlignet med topp 15%" at bounding box center [255, 542] width 120 height 29
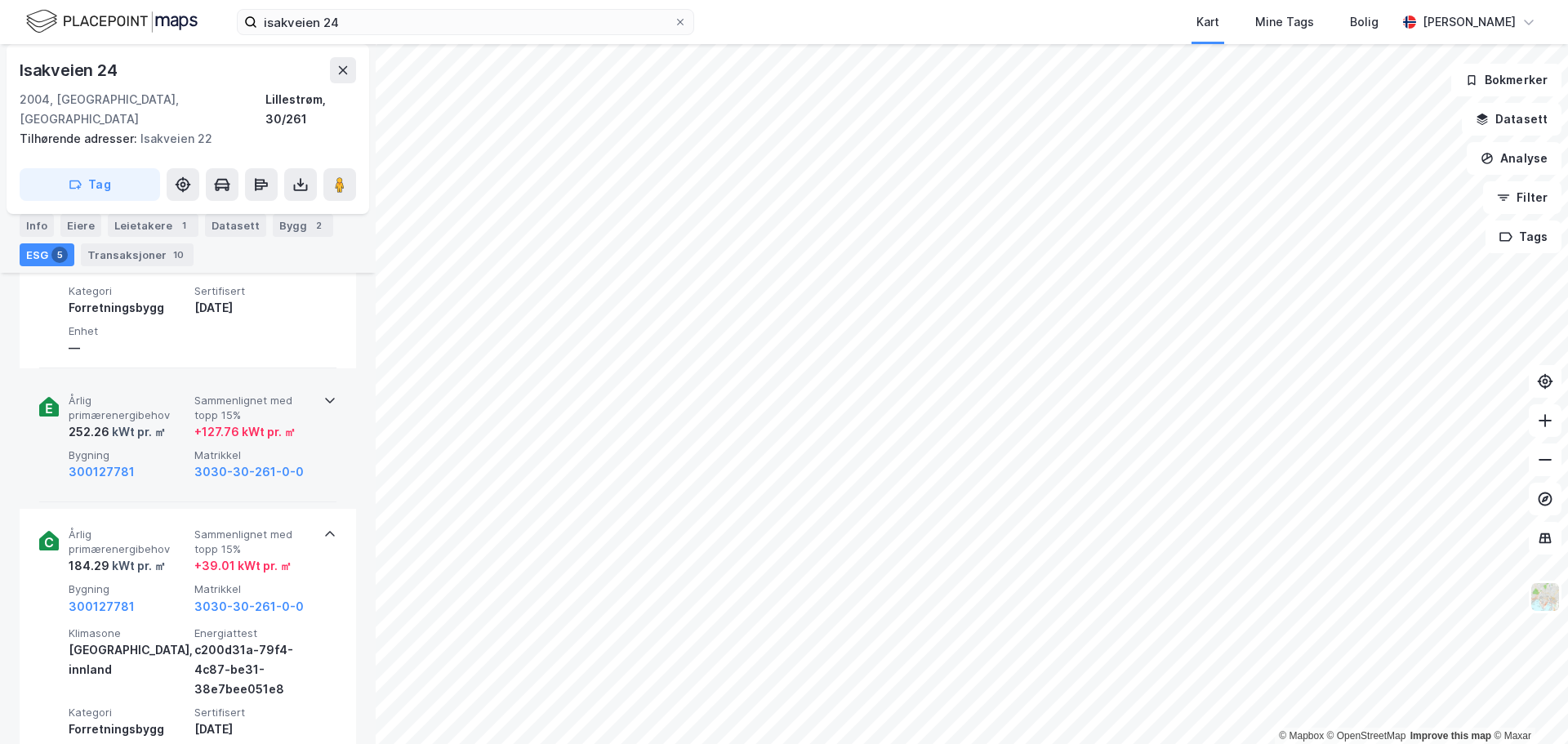
click at [259, 422] on div "+ 127.76 kWt pr. ㎡" at bounding box center [245, 431] width 102 height 20
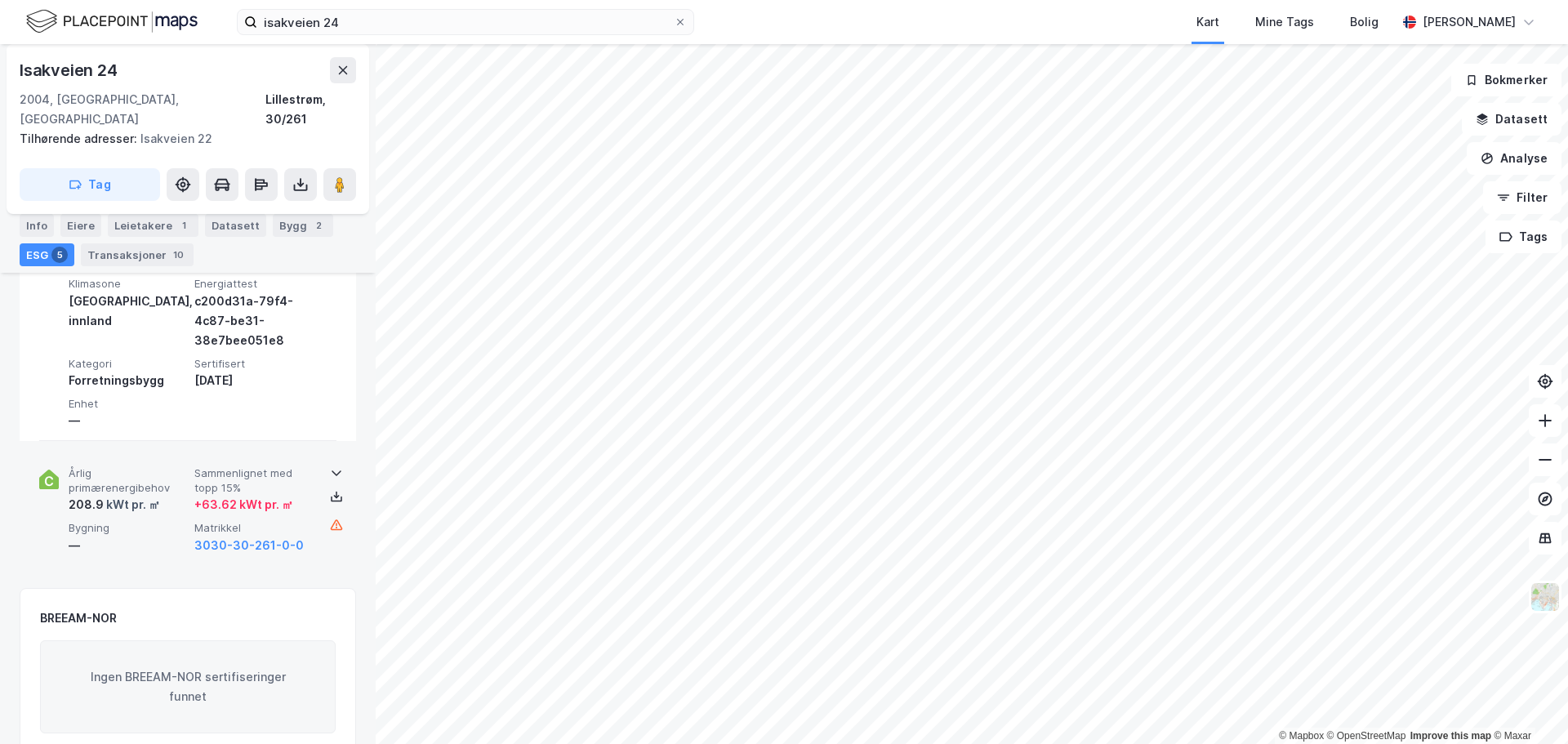
scroll to position [1715, 0]
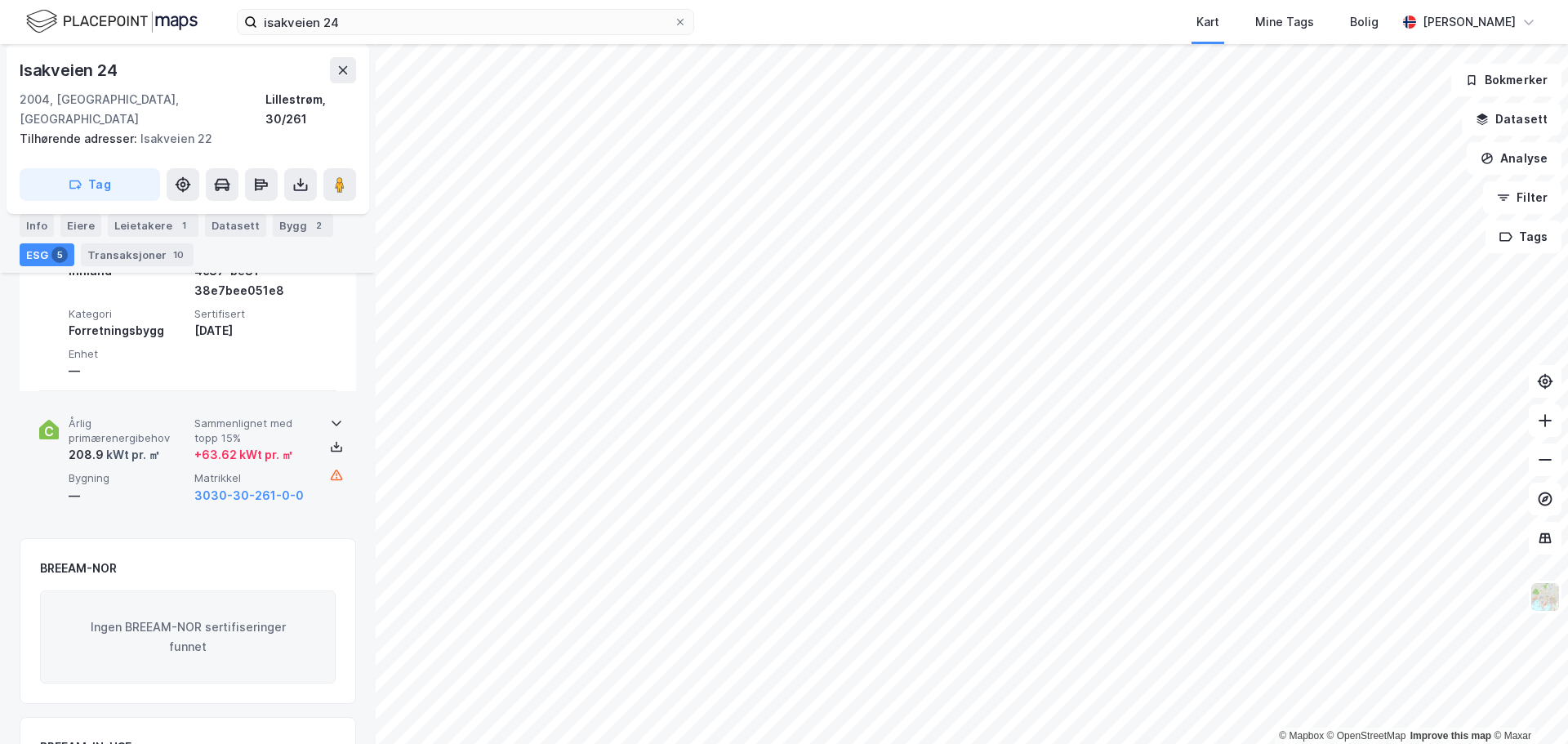
click at [262, 445] on div "+ 63.62 kWt pr. ㎡" at bounding box center [244, 454] width 99 height 20
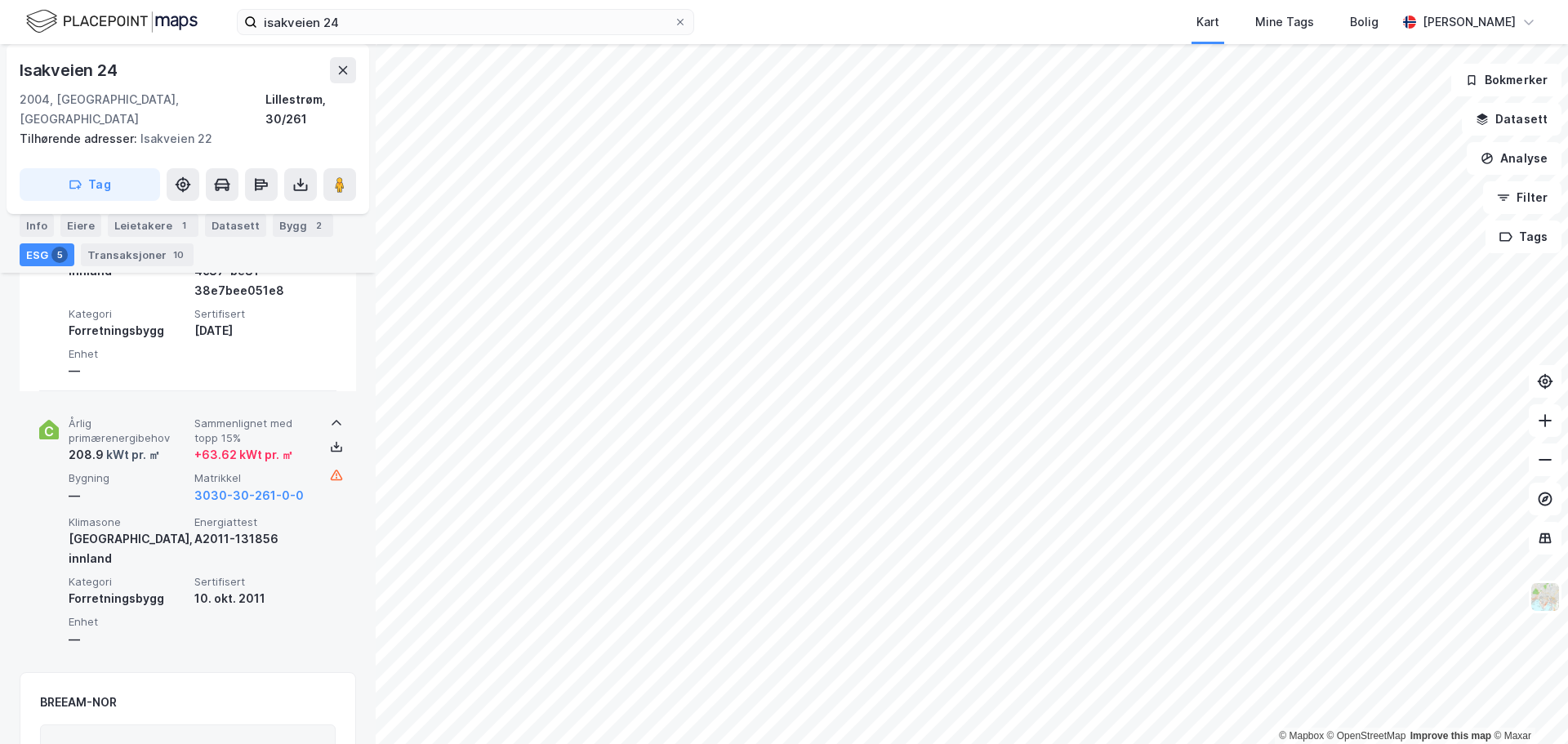
click at [262, 445] on div "+ 63.62 kWt pr. ㎡" at bounding box center [244, 454] width 99 height 20
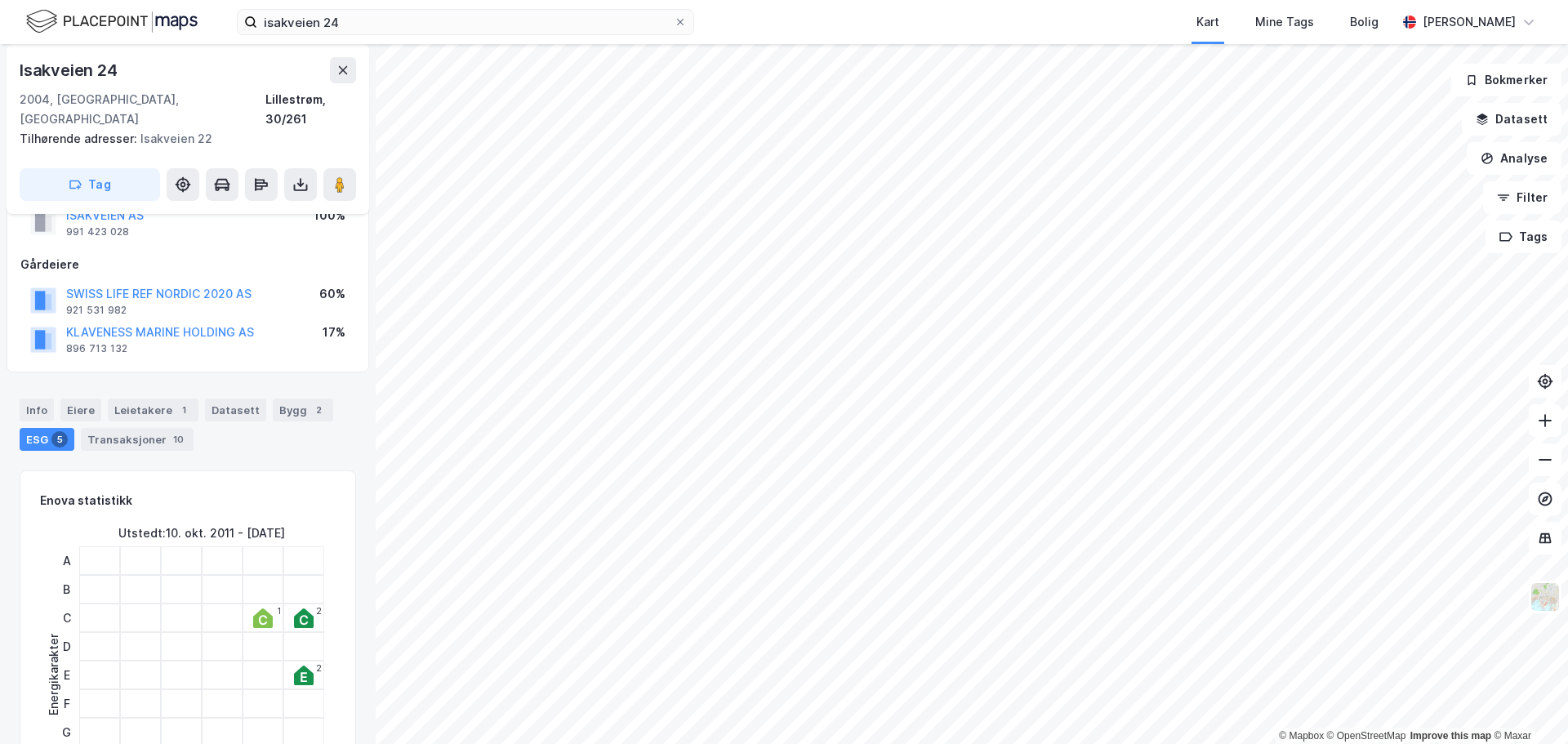
scroll to position [0, 0]
